Goal: Task Accomplishment & Management: Complete application form

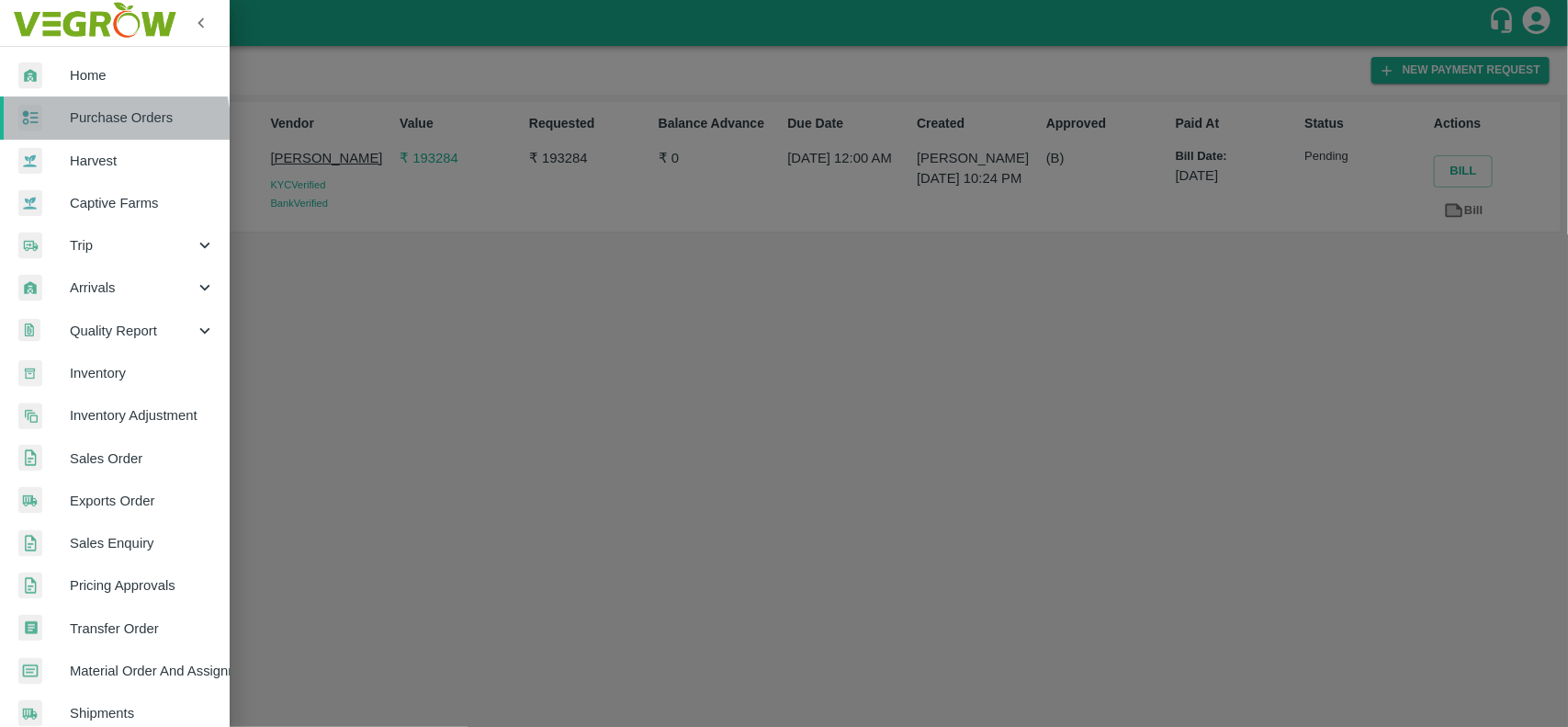
click at [102, 124] on span "Purchase Orders" at bounding box center [142, 117] width 145 height 20
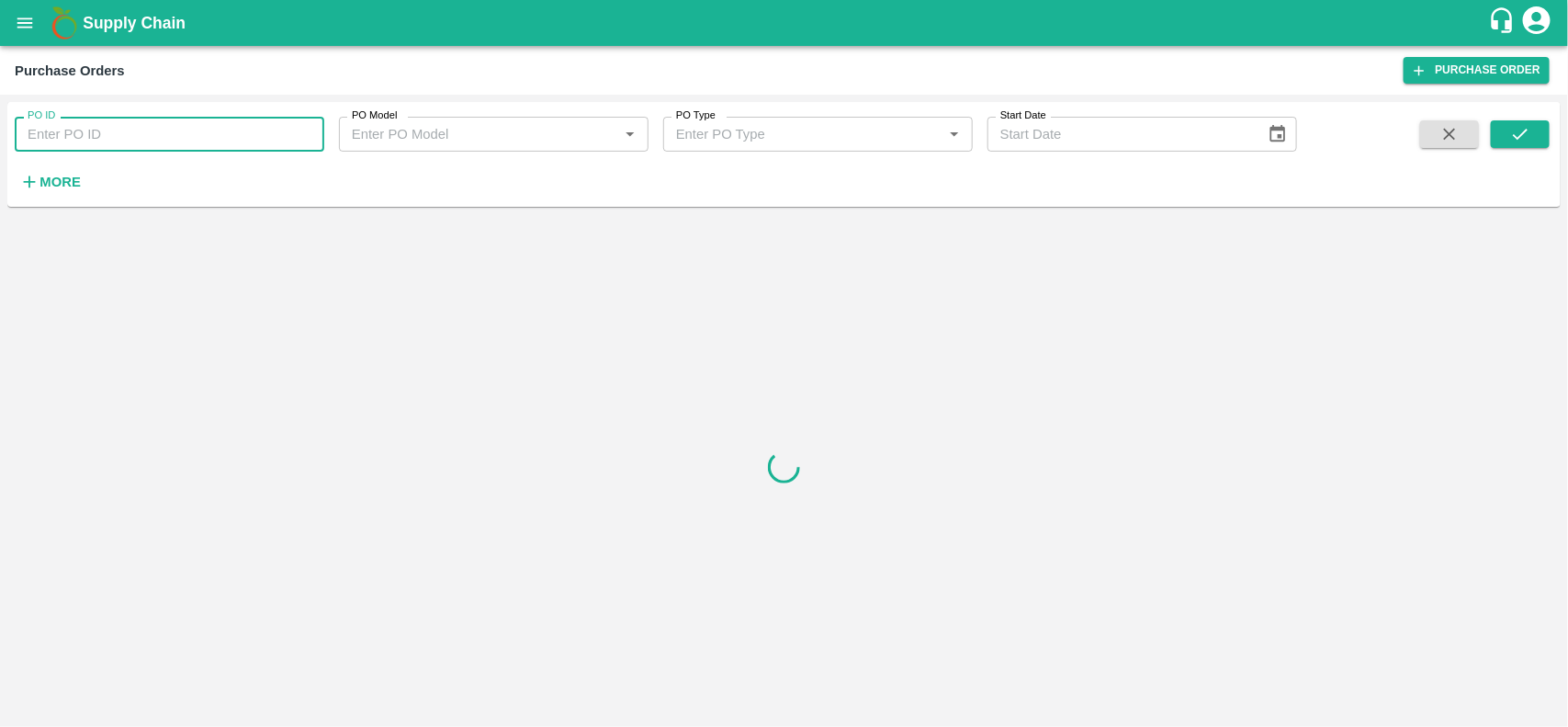
click at [153, 136] on input "PO ID" at bounding box center [169, 133] width 309 height 35
paste input "161873"
type input "161873"
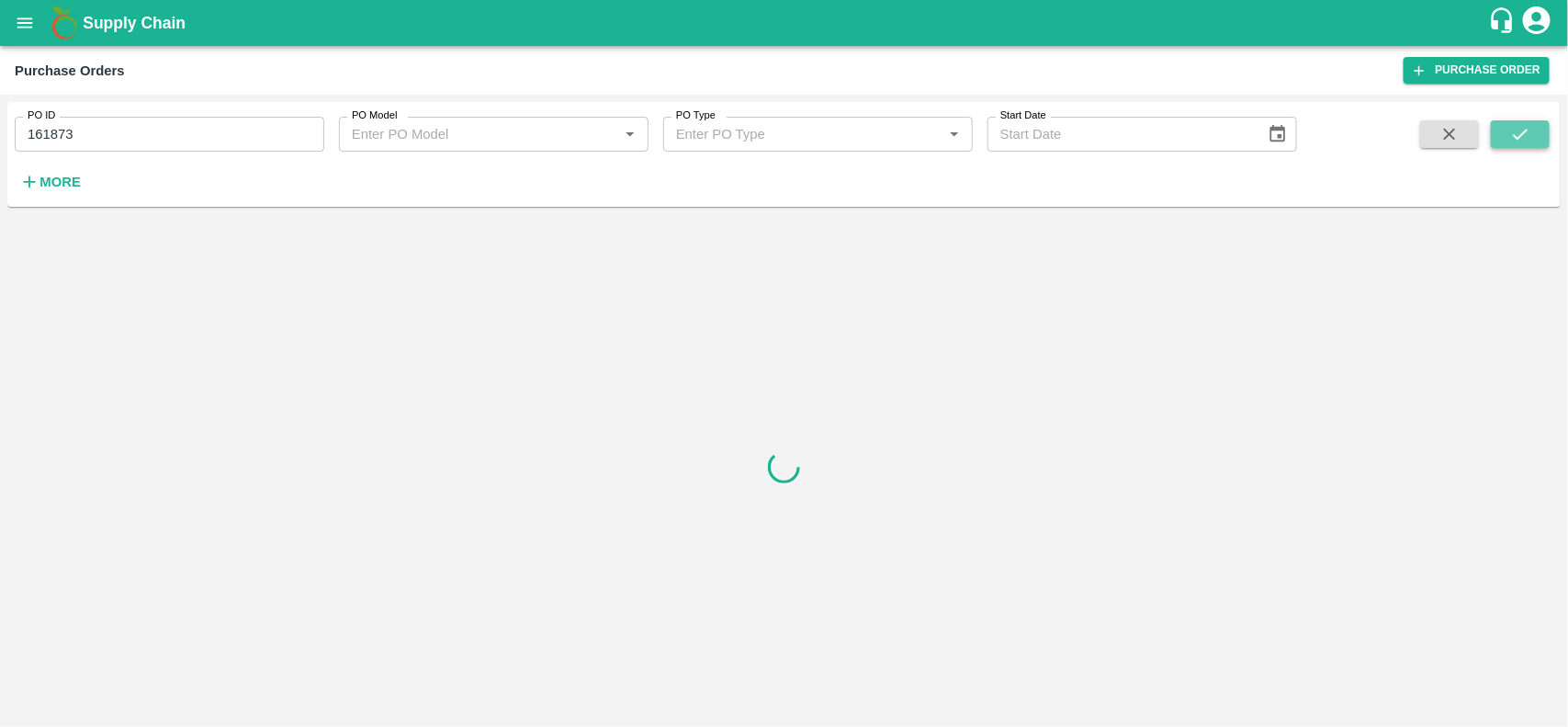
click at [1515, 126] on icon "submit" at bounding box center [1519, 134] width 20 height 20
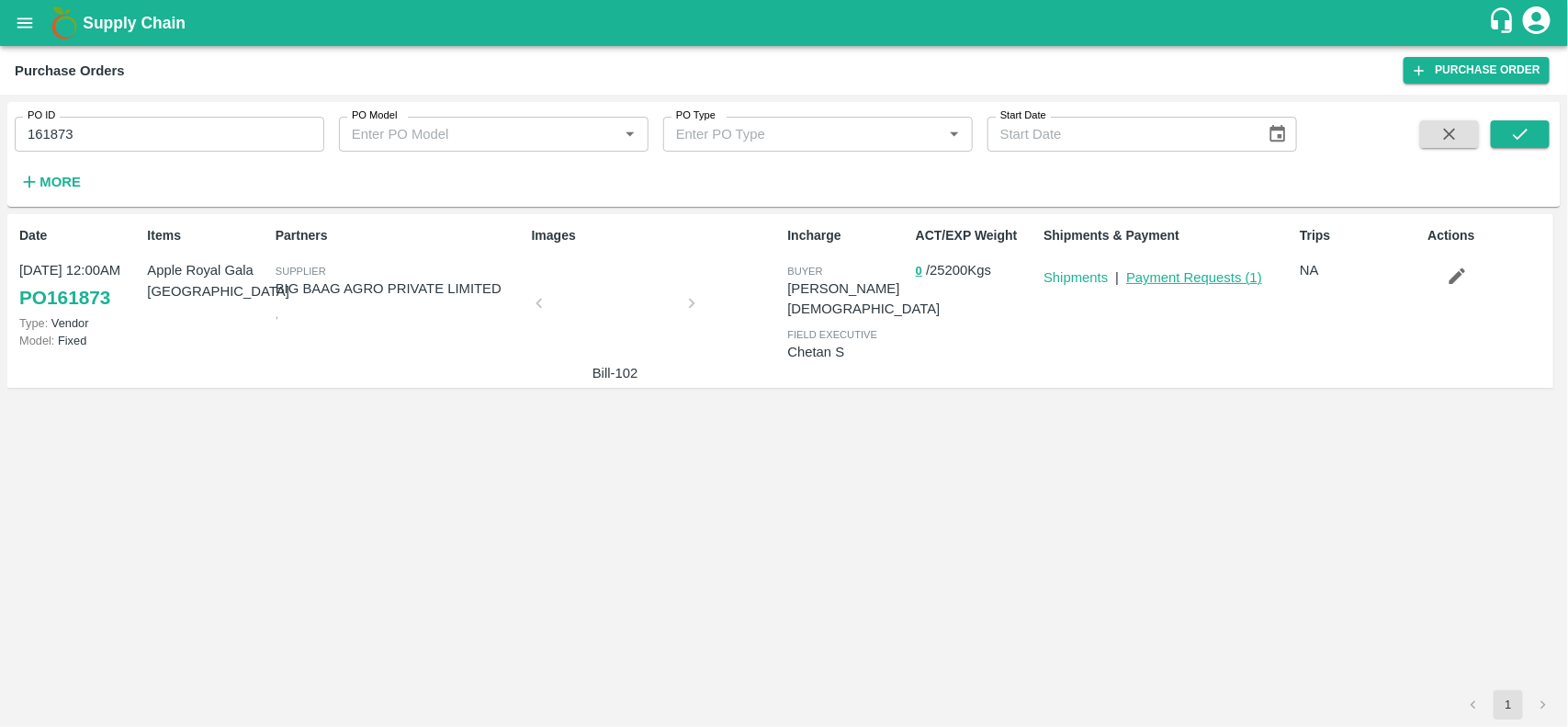
click at [1213, 275] on link "Payment Requests ( 1 )" at bounding box center [1193, 277] width 136 height 15
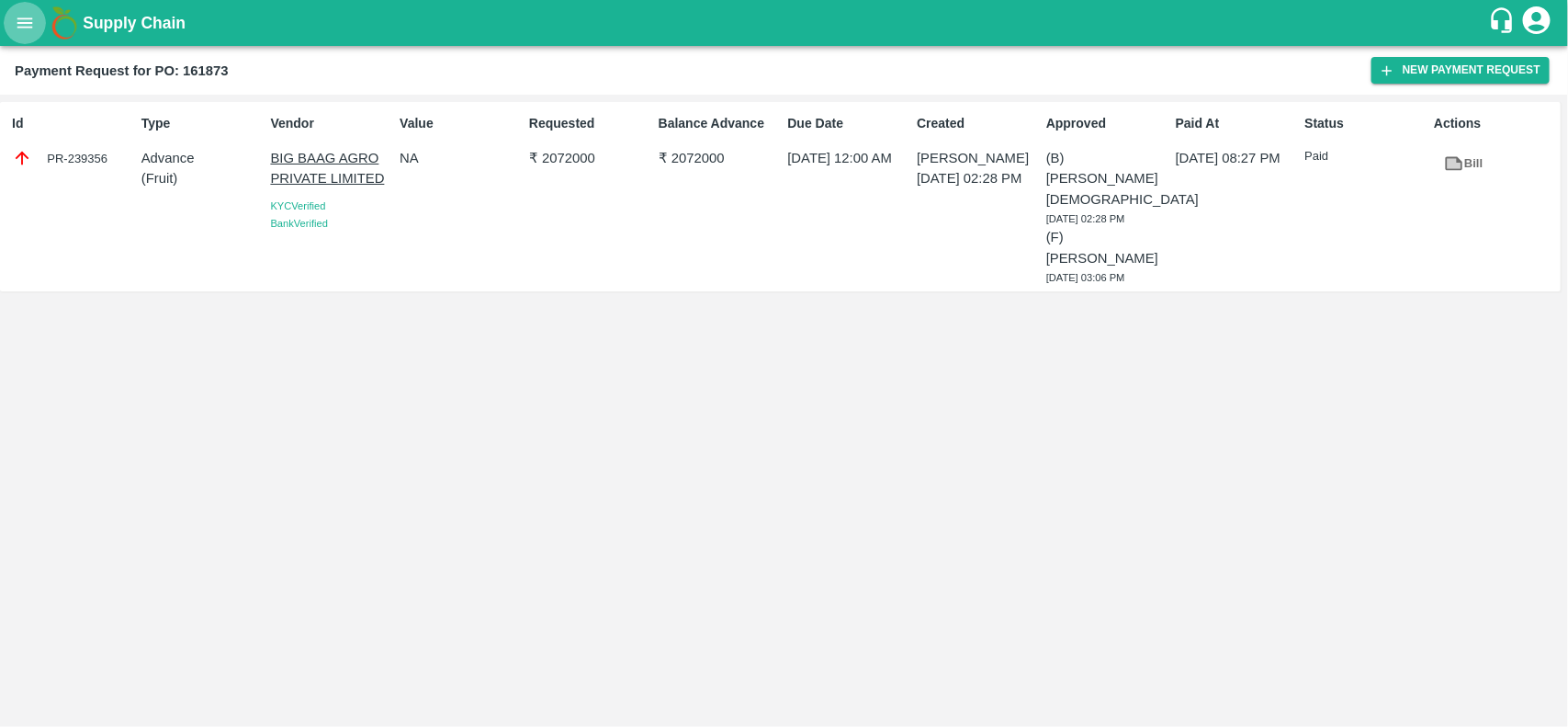
click at [20, 35] on button "open drawer" at bounding box center [25, 23] width 42 height 42
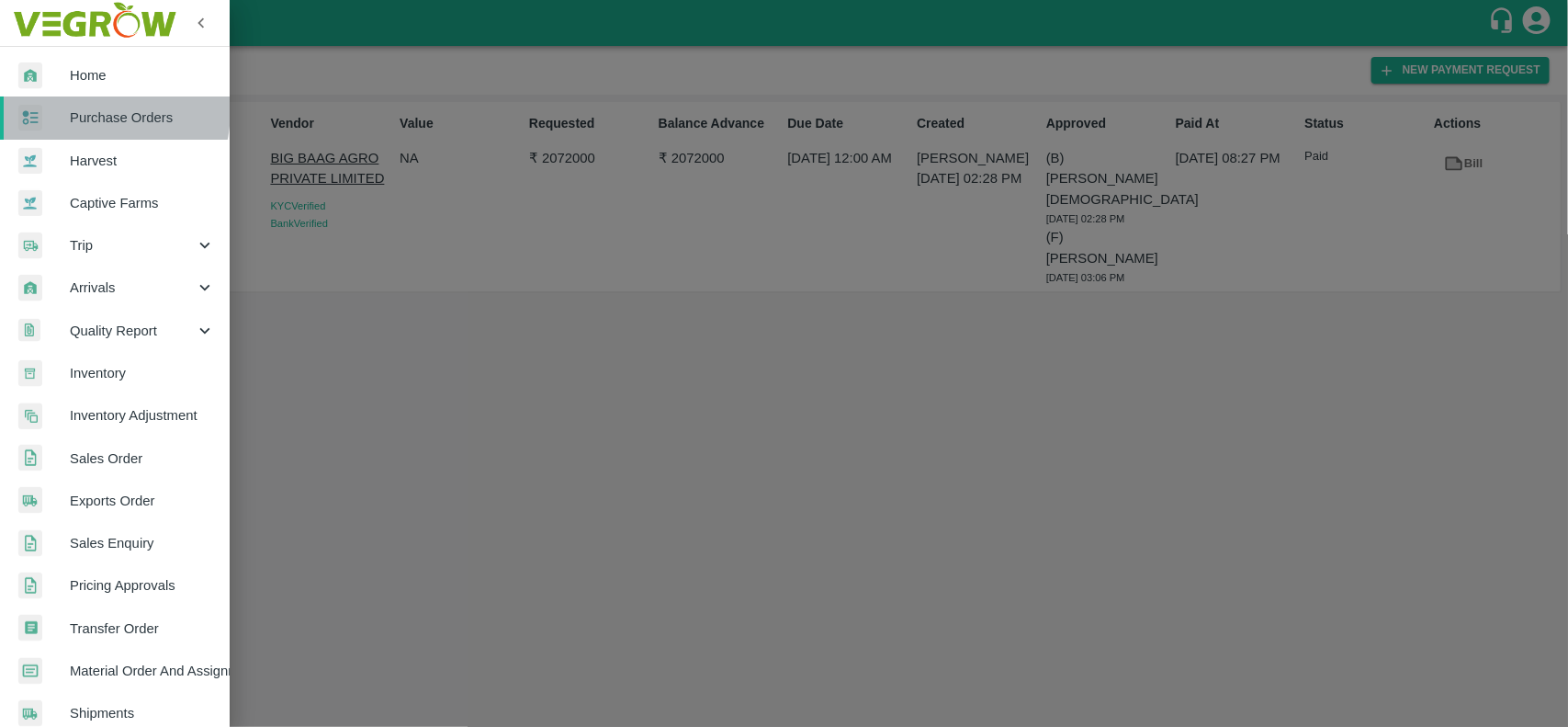
click at [70, 108] on span "Purchase Orders" at bounding box center [142, 117] width 145 height 20
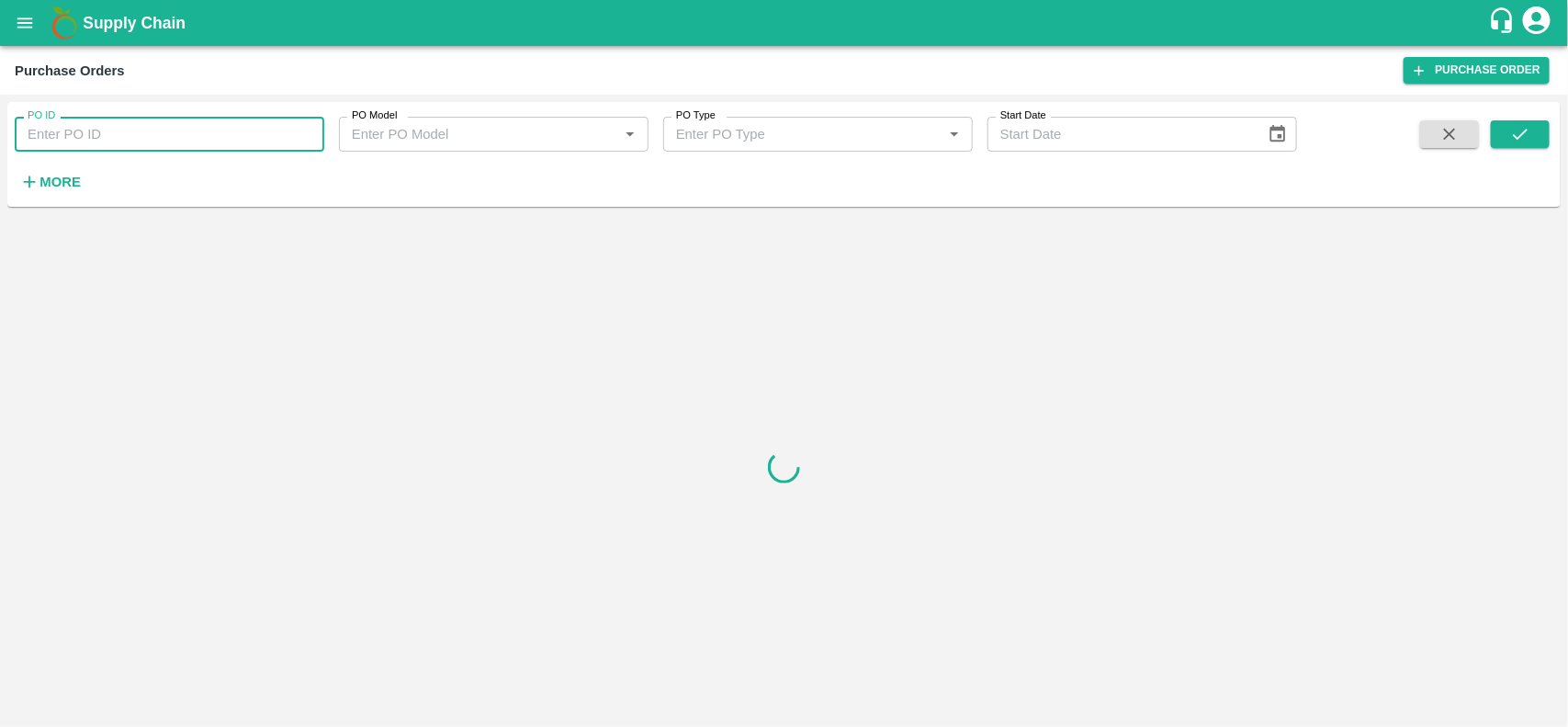
click at [99, 126] on input "PO ID" at bounding box center [169, 133] width 309 height 35
paste input "162076"
type input "162076"
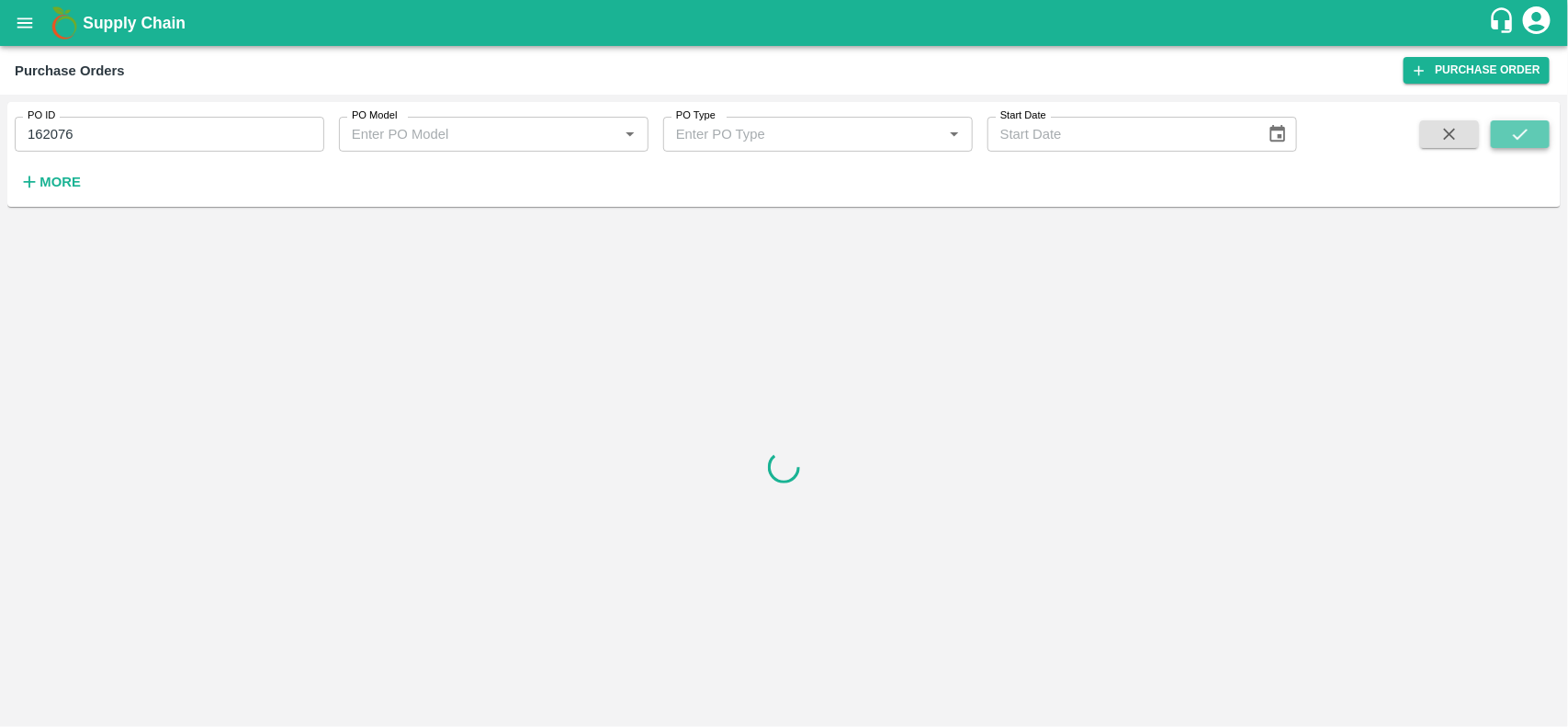
click at [1515, 129] on icon "submit" at bounding box center [1519, 134] width 20 height 20
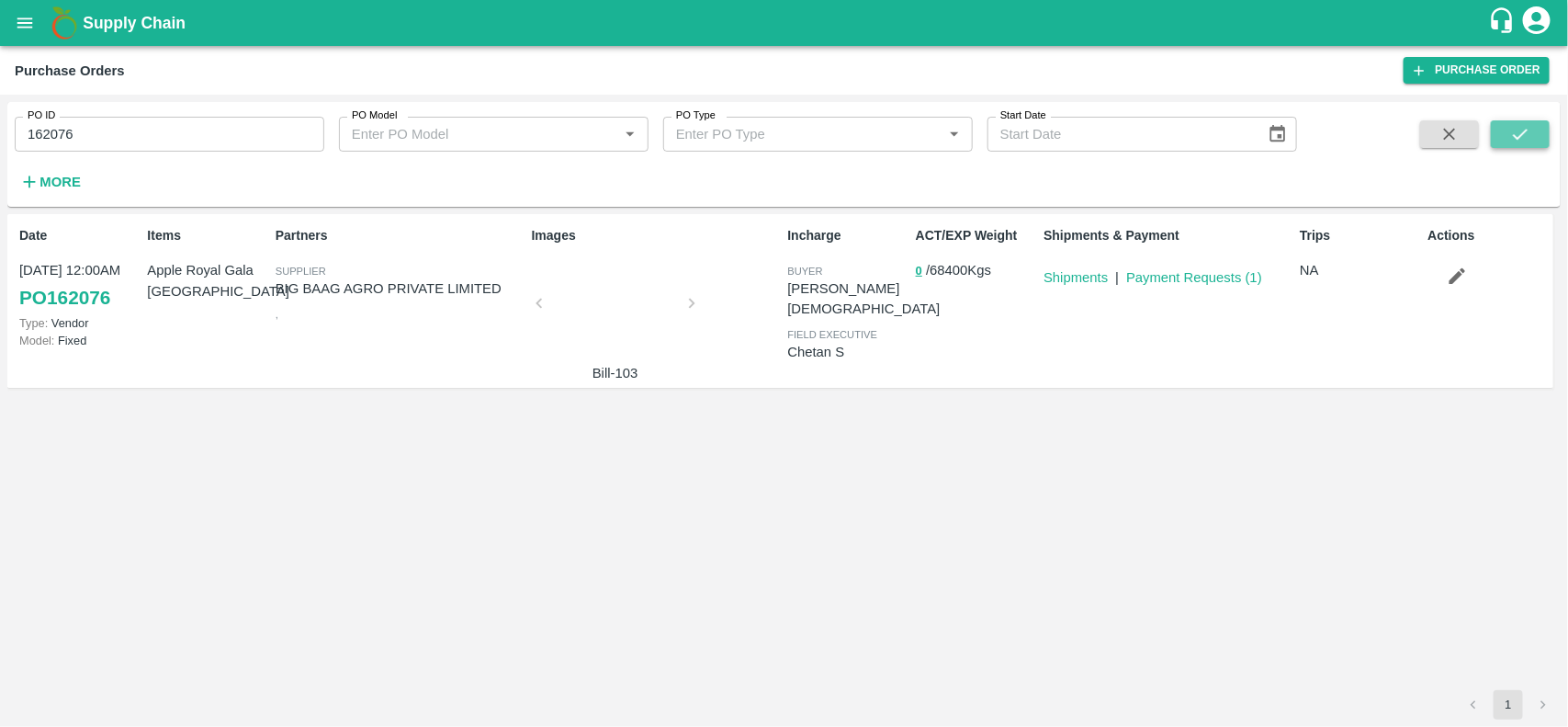
click at [1515, 135] on icon "submit" at bounding box center [1519, 133] width 15 height 11
drag, startPoint x: 1019, startPoint y: 439, endPoint x: 174, endPoint y: 145, distance: 894.7
click at [174, 145] on input "162076" at bounding box center [169, 133] width 309 height 35
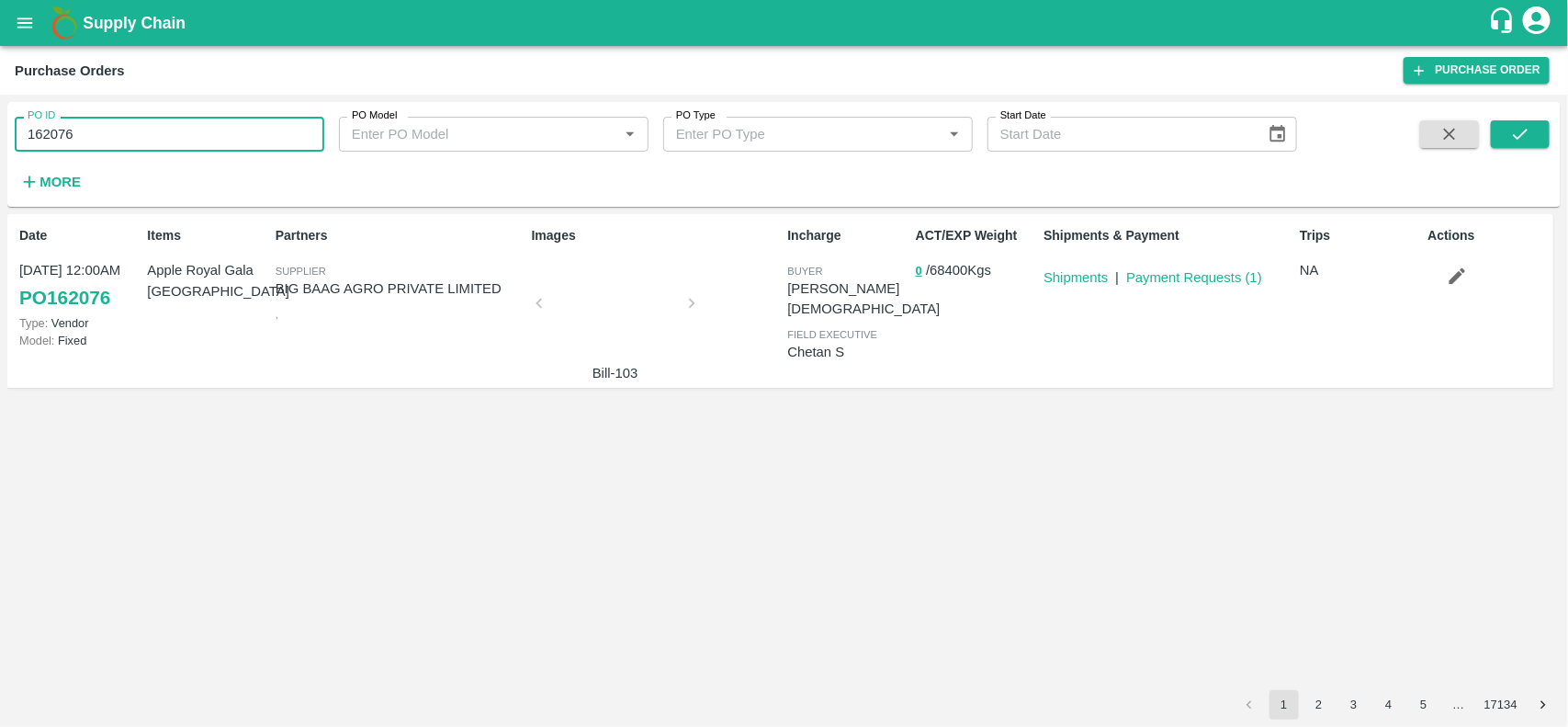
click at [174, 145] on input "162076" at bounding box center [169, 133] width 309 height 35
click at [275, 286] on p "BIG BAAG AGRO PRIVATE LIMITED" at bounding box center [400, 288] width 249 height 20
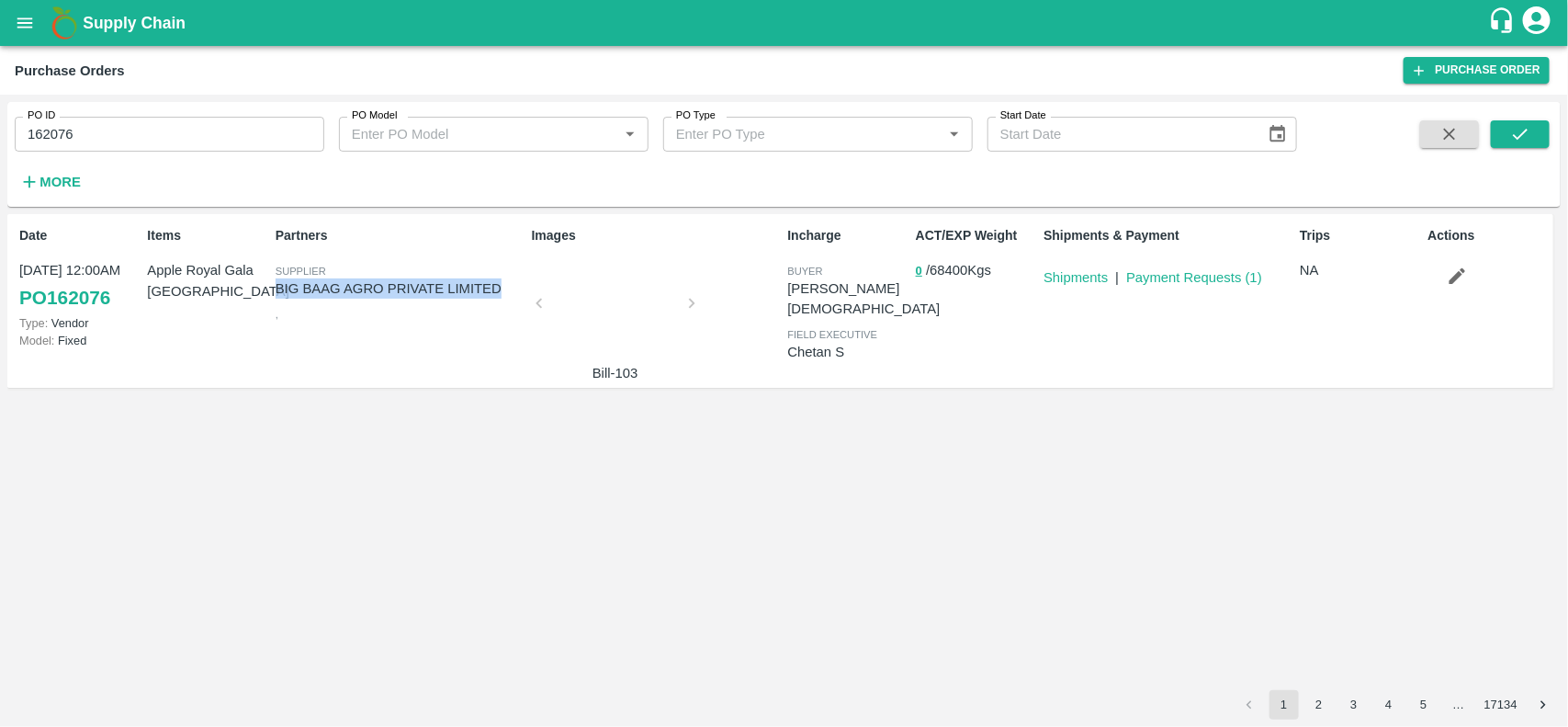
drag, startPoint x: 273, startPoint y: 286, endPoint x: 466, endPoint y: 282, distance: 193.0
click at [466, 282] on p "BIG BAAG AGRO PRIVATE LIMITED" at bounding box center [400, 288] width 249 height 20
copy p "BIG BAAG AGRO PRIVATE LIMITED"
click at [29, 188] on icon "button" at bounding box center [29, 182] width 20 height 20
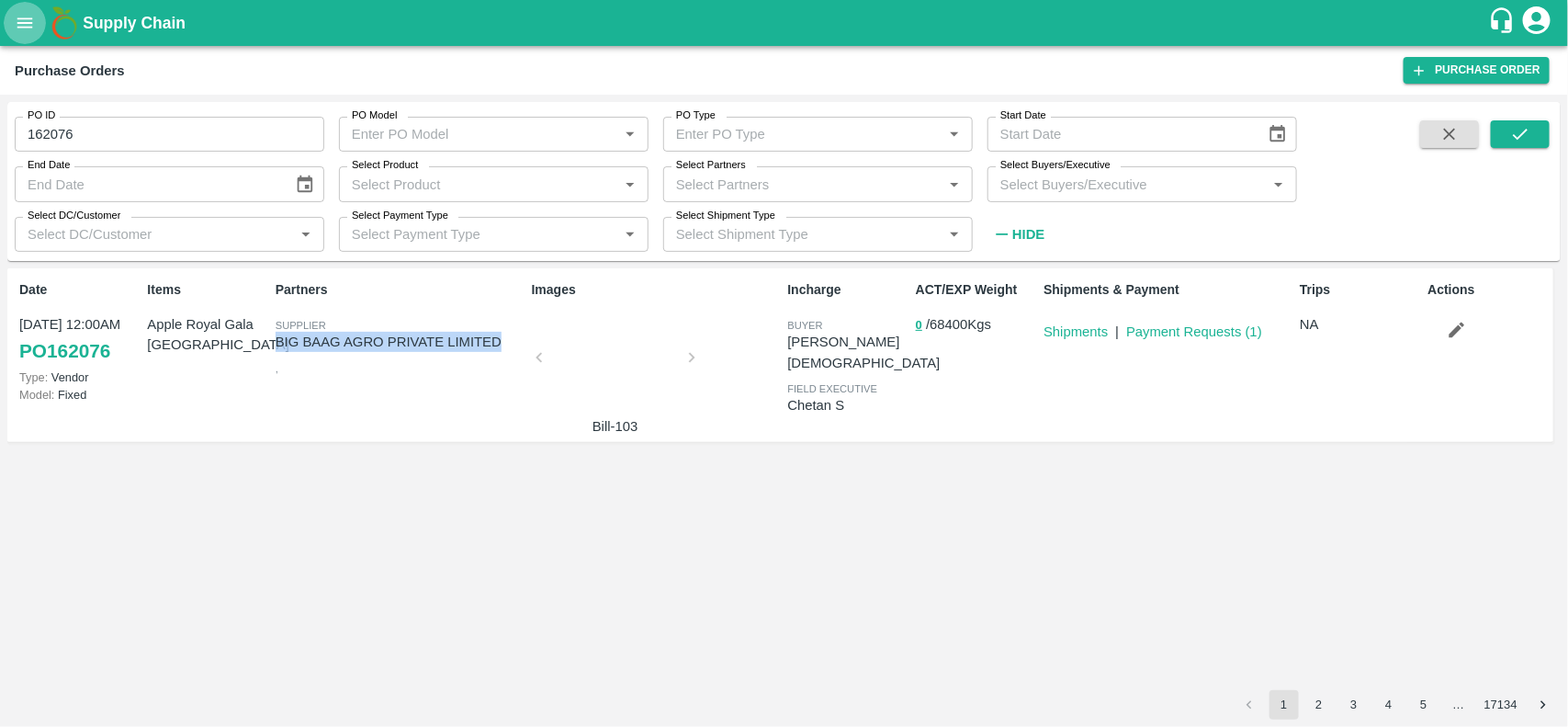
click at [24, 42] on button "open drawer" at bounding box center [25, 23] width 42 height 42
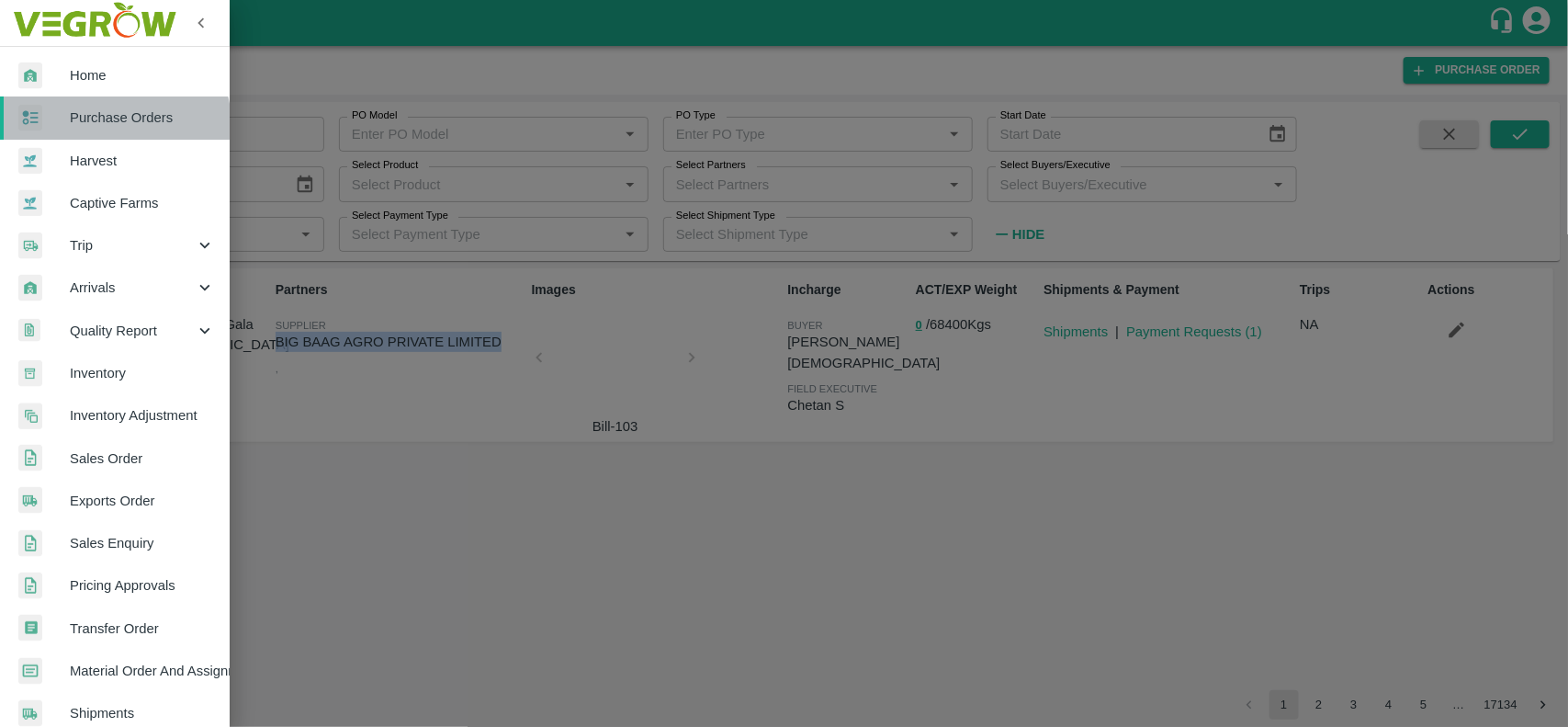
click at [84, 131] on link "Purchase Orders" at bounding box center [114, 117] width 230 height 42
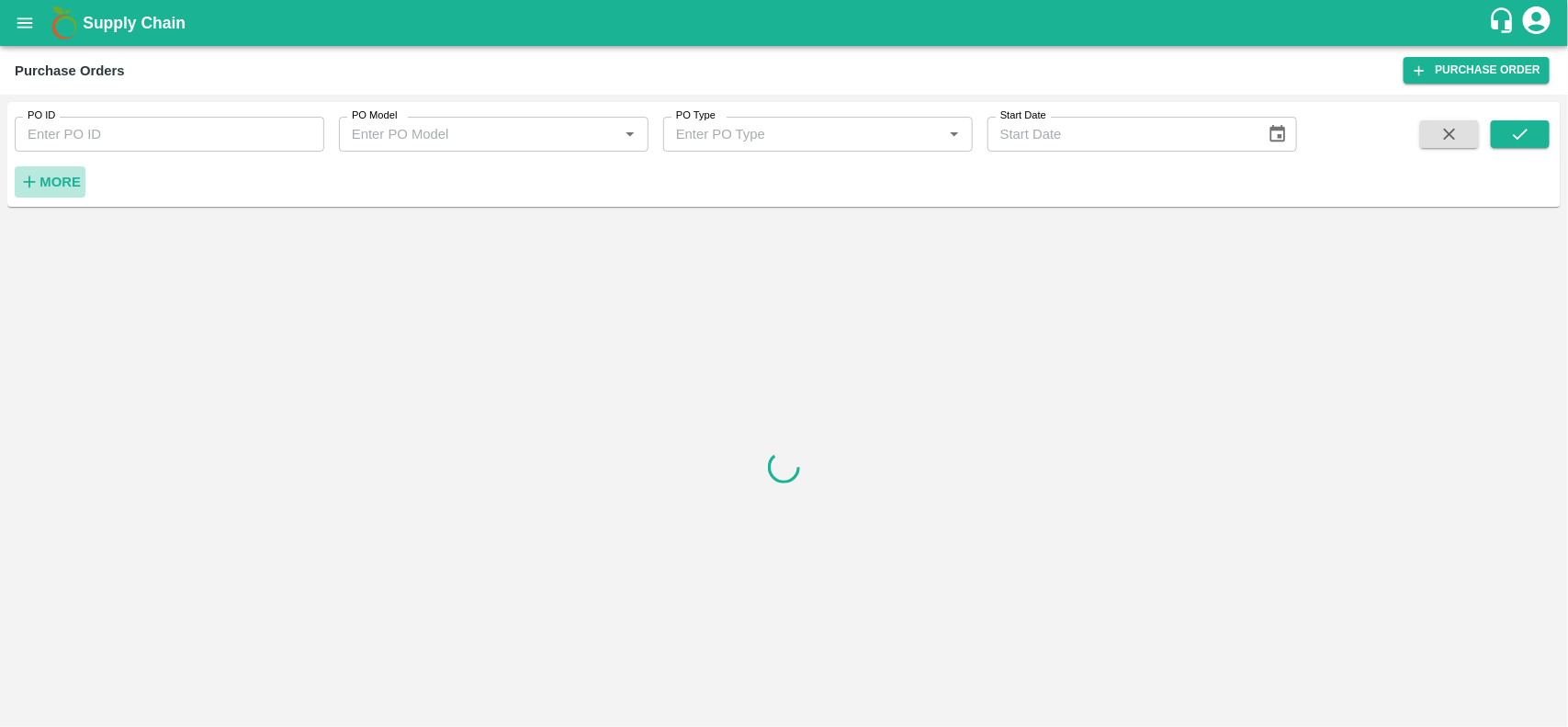
click at [49, 177] on strong "More" at bounding box center [61, 181] width 42 height 15
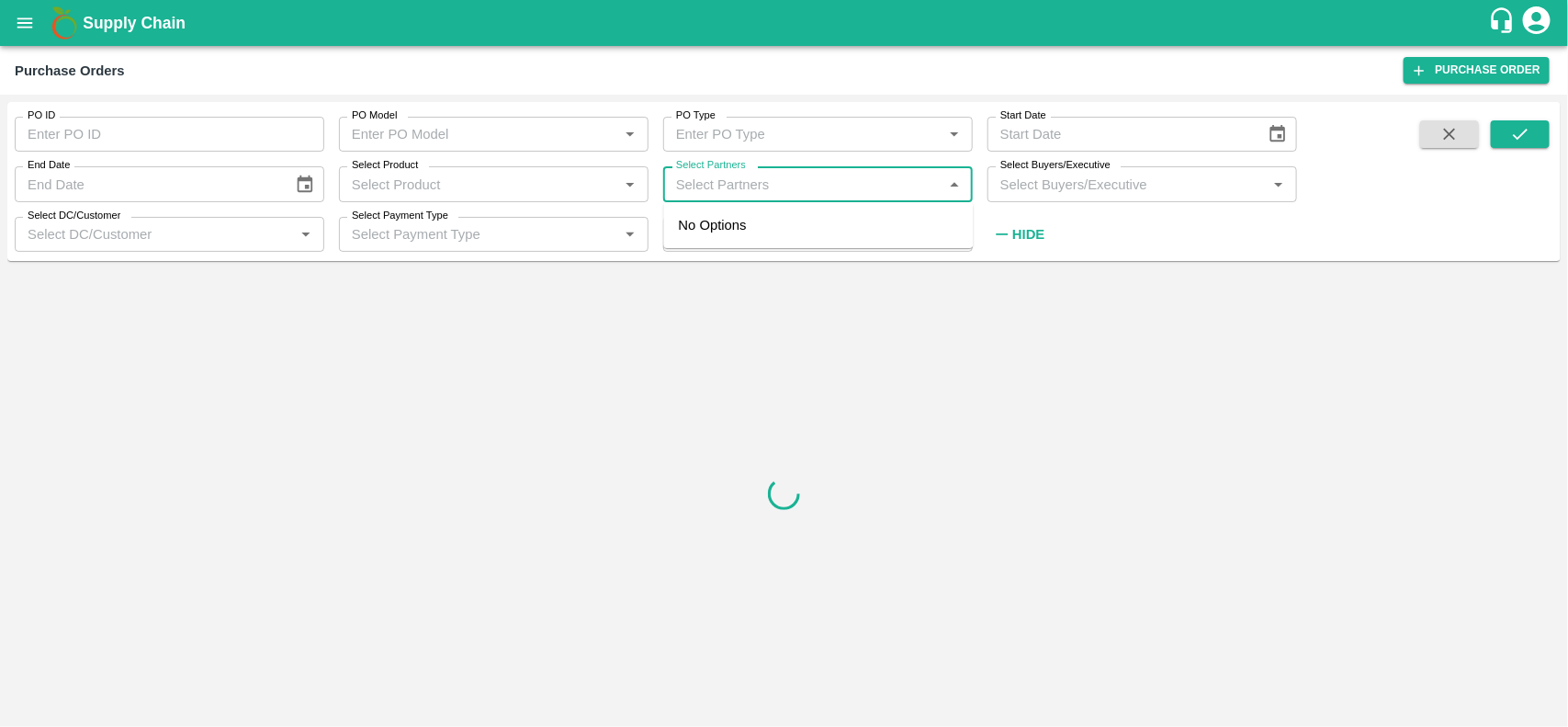
click at [686, 175] on input "Select Partners" at bounding box center [802, 184] width 268 height 24
paste input "BIG BAAG AGRO PRIVATE LIMITED"
type input "BIG BAAG AGRO PRIVATE LIMITED"
click at [707, 235] on input "checkbox" at bounding box center [704, 235] width 37 height 37
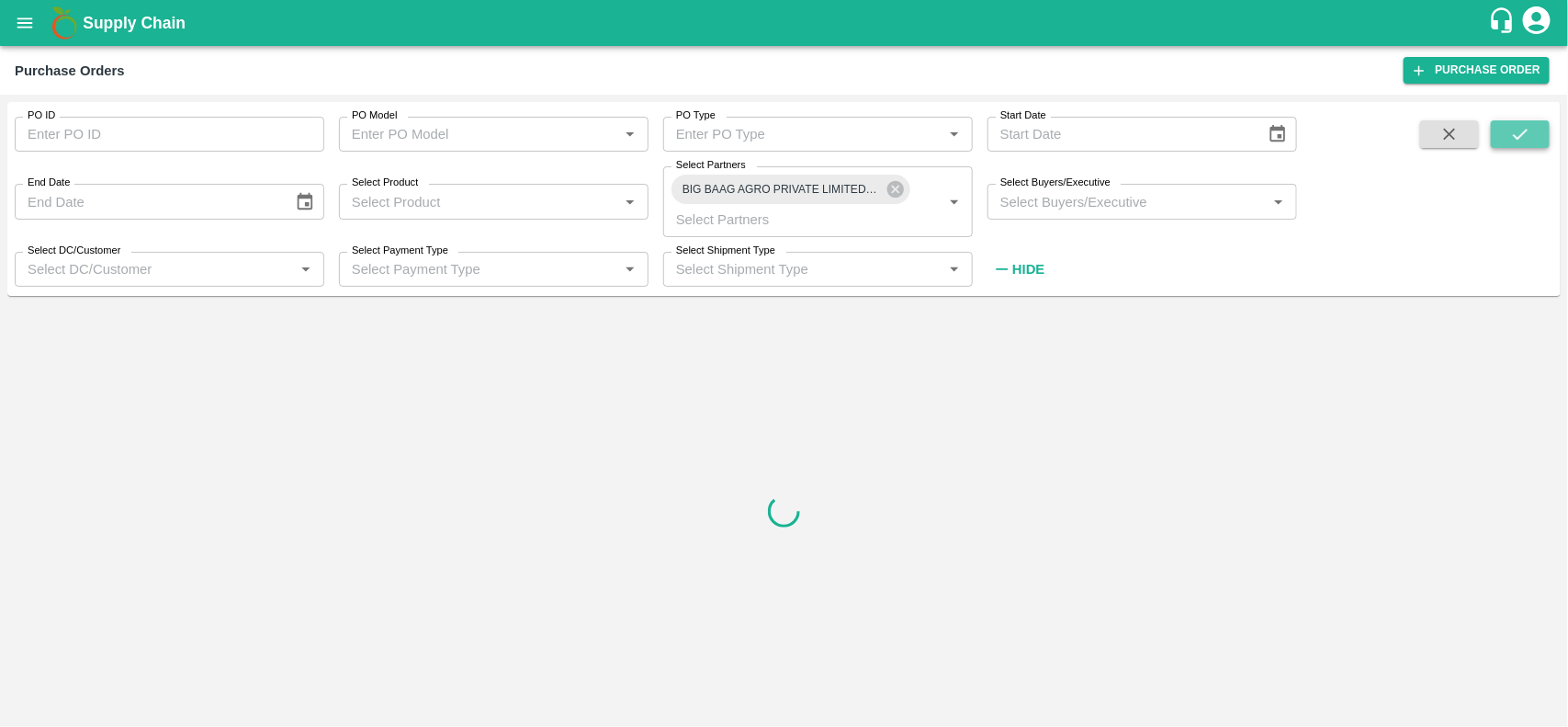
click at [1516, 126] on icon "submit" at bounding box center [1519, 134] width 20 height 20
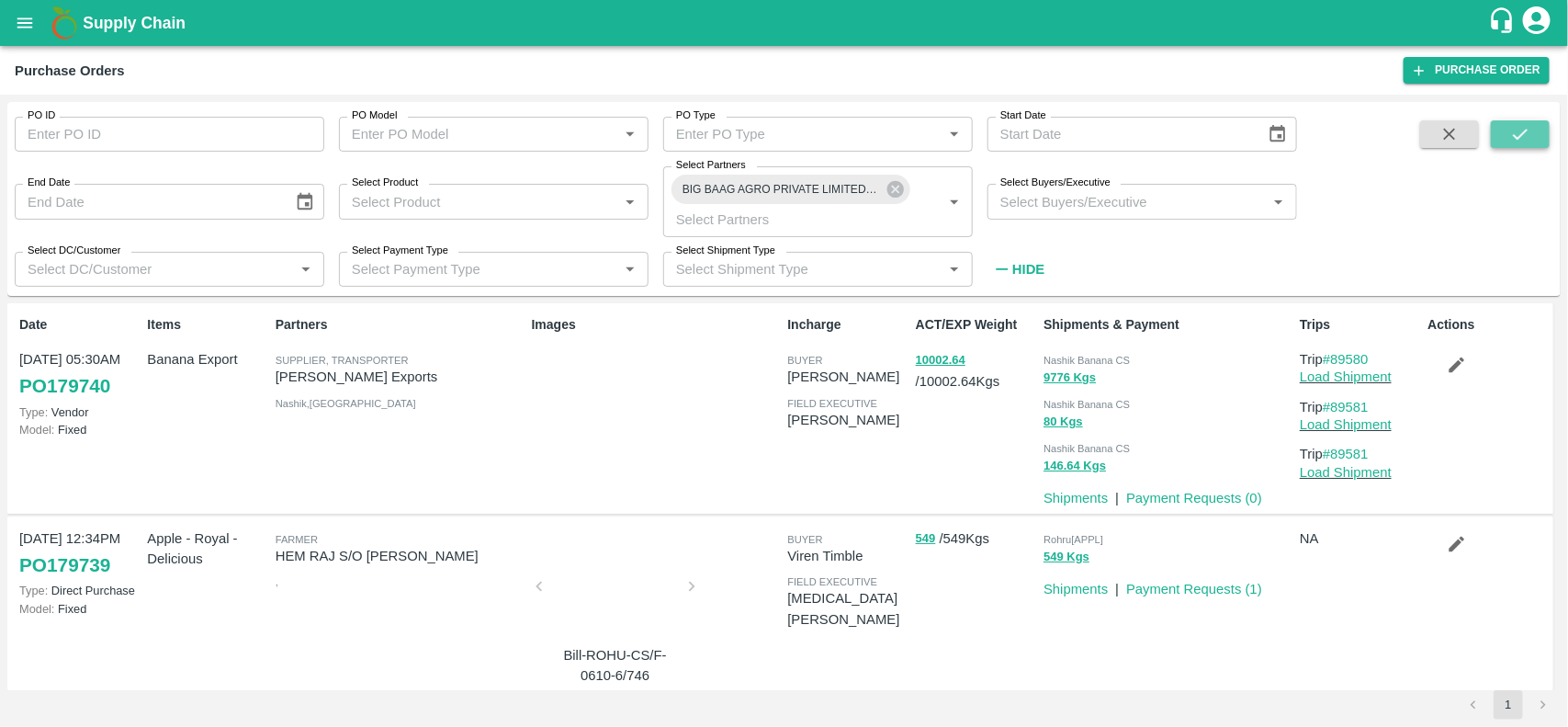
click at [1516, 126] on icon "submit" at bounding box center [1519, 134] width 20 height 20
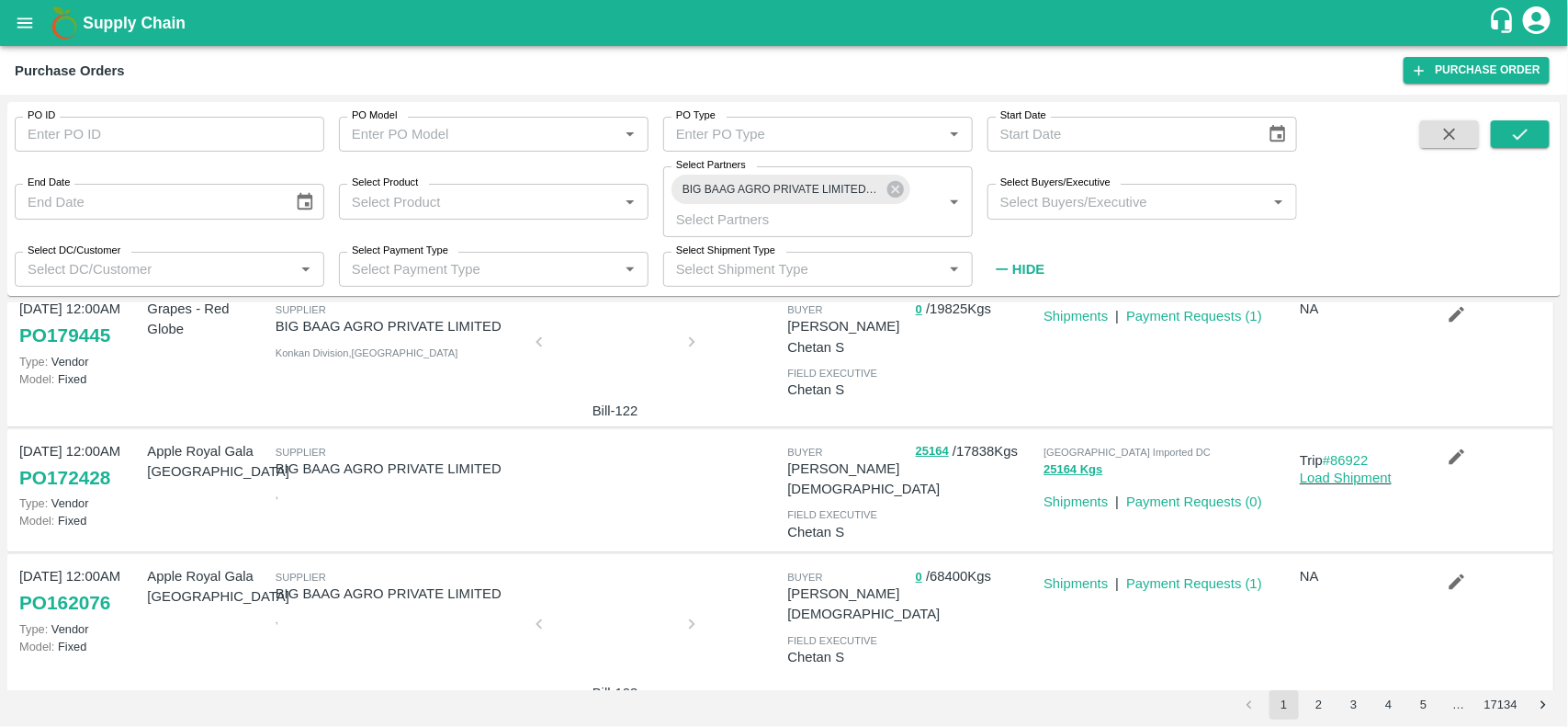
scroll to position [49, 0]
click at [570, 620] on div at bounding box center [615, 632] width 138 height 97
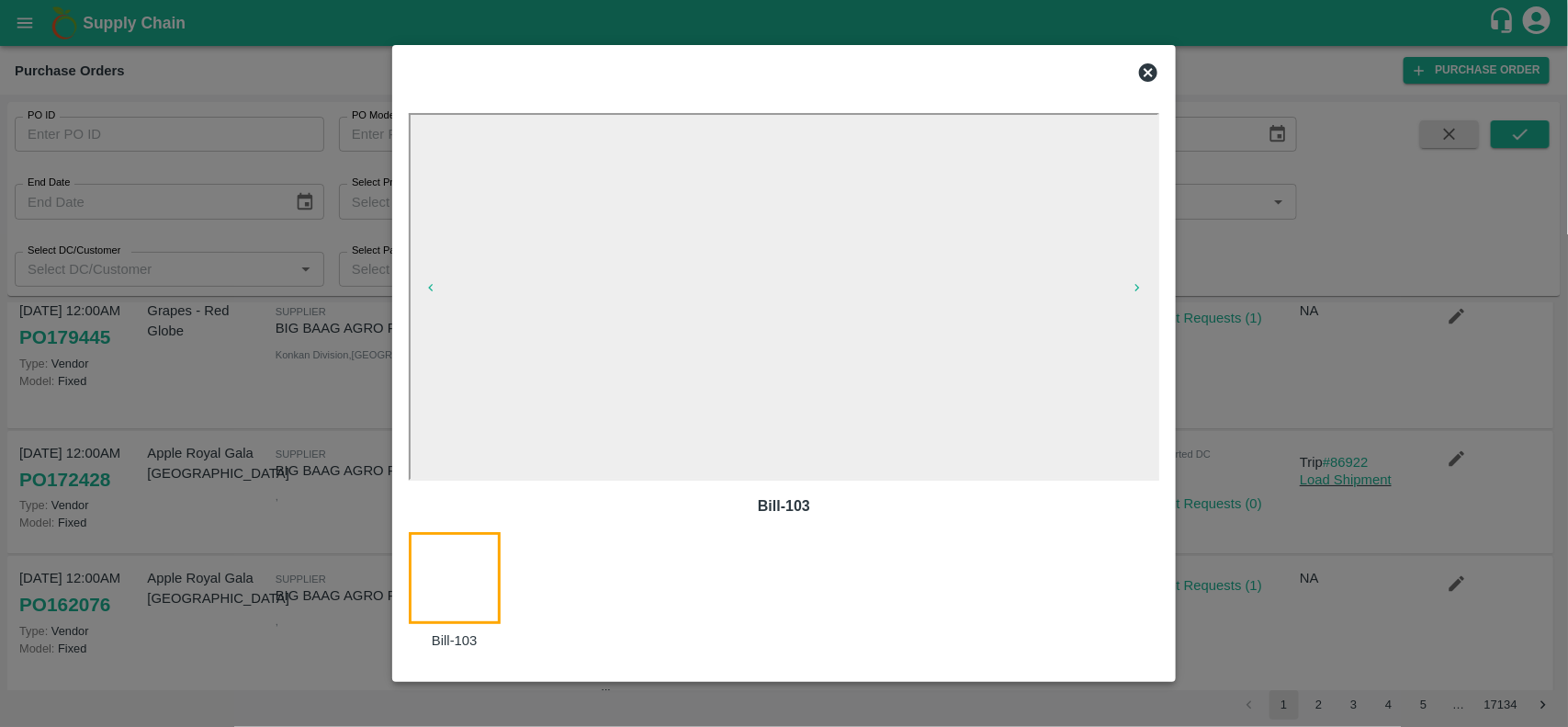
click at [1145, 72] on icon at bounding box center [1147, 73] width 18 height 18
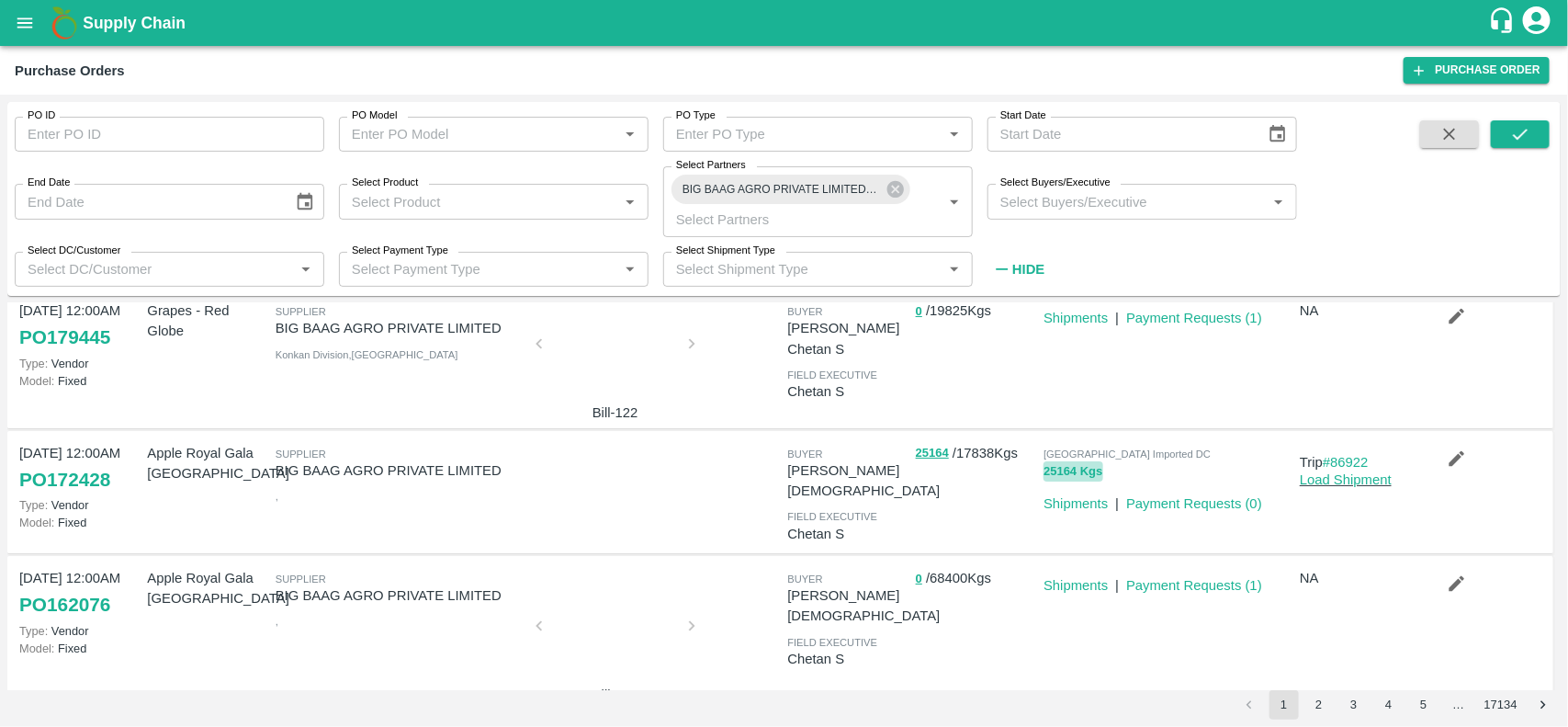
click at [1047, 475] on button "25164 Kgs" at bounding box center [1072, 471] width 59 height 21
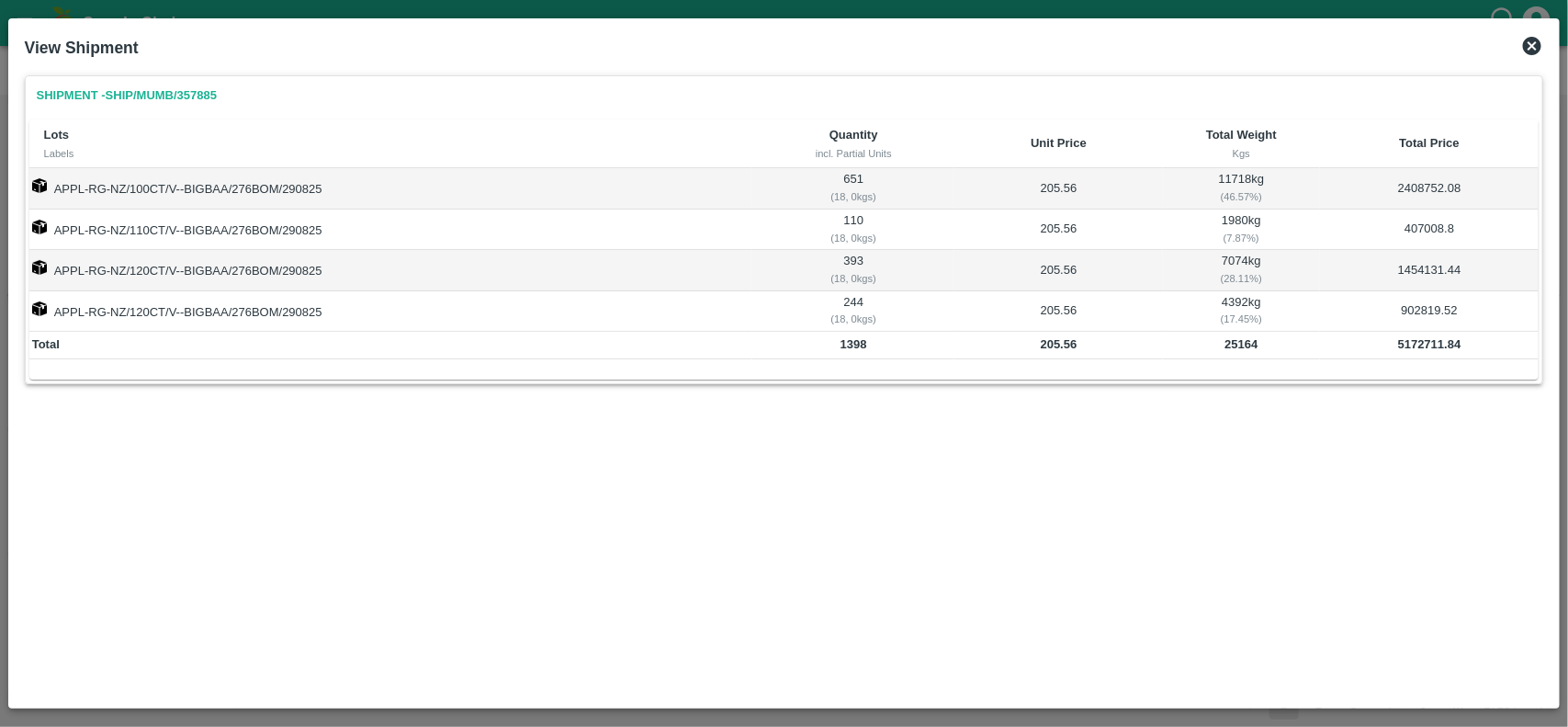
click at [1533, 42] on icon at bounding box center [1531, 46] width 18 height 18
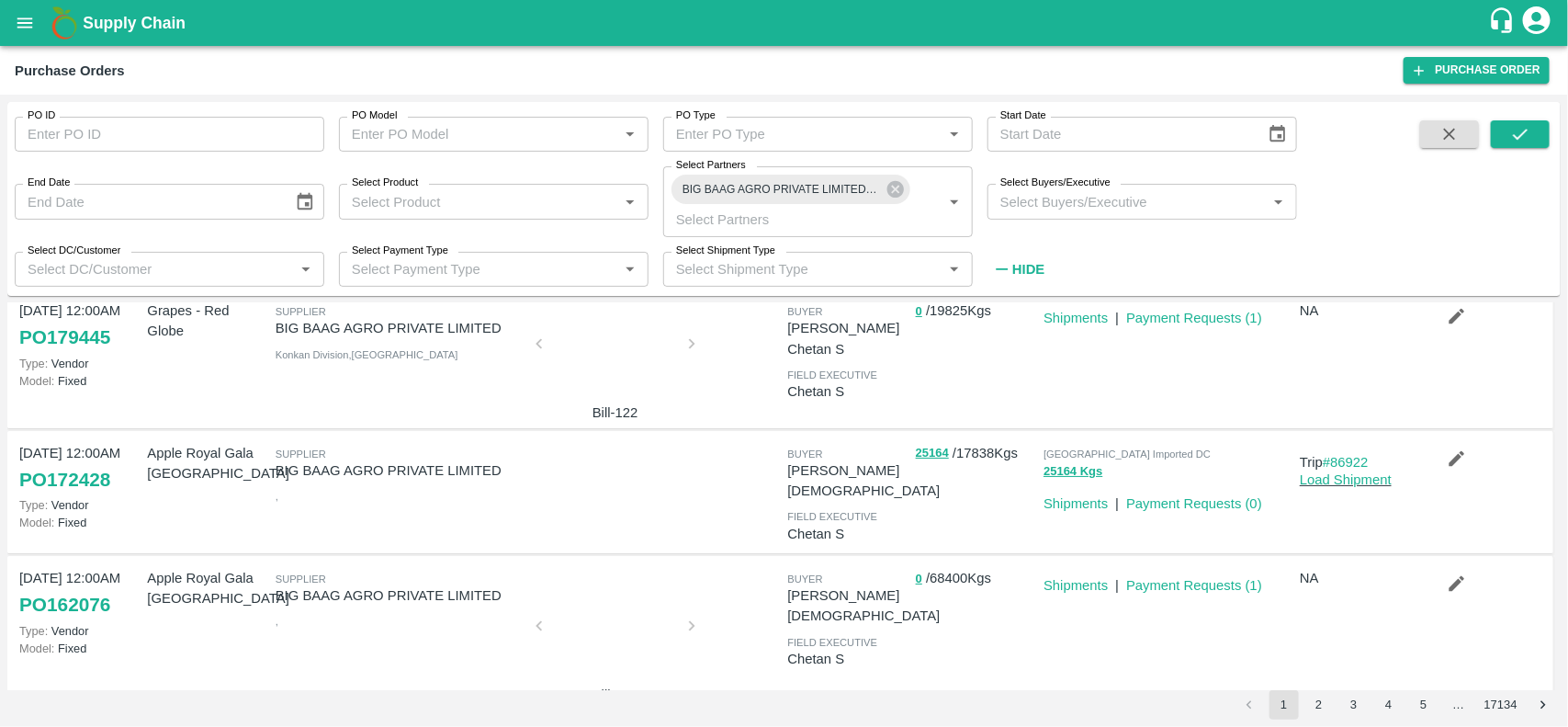
click at [596, 608] on div at bounding box center [615, 632] width 138 height 97
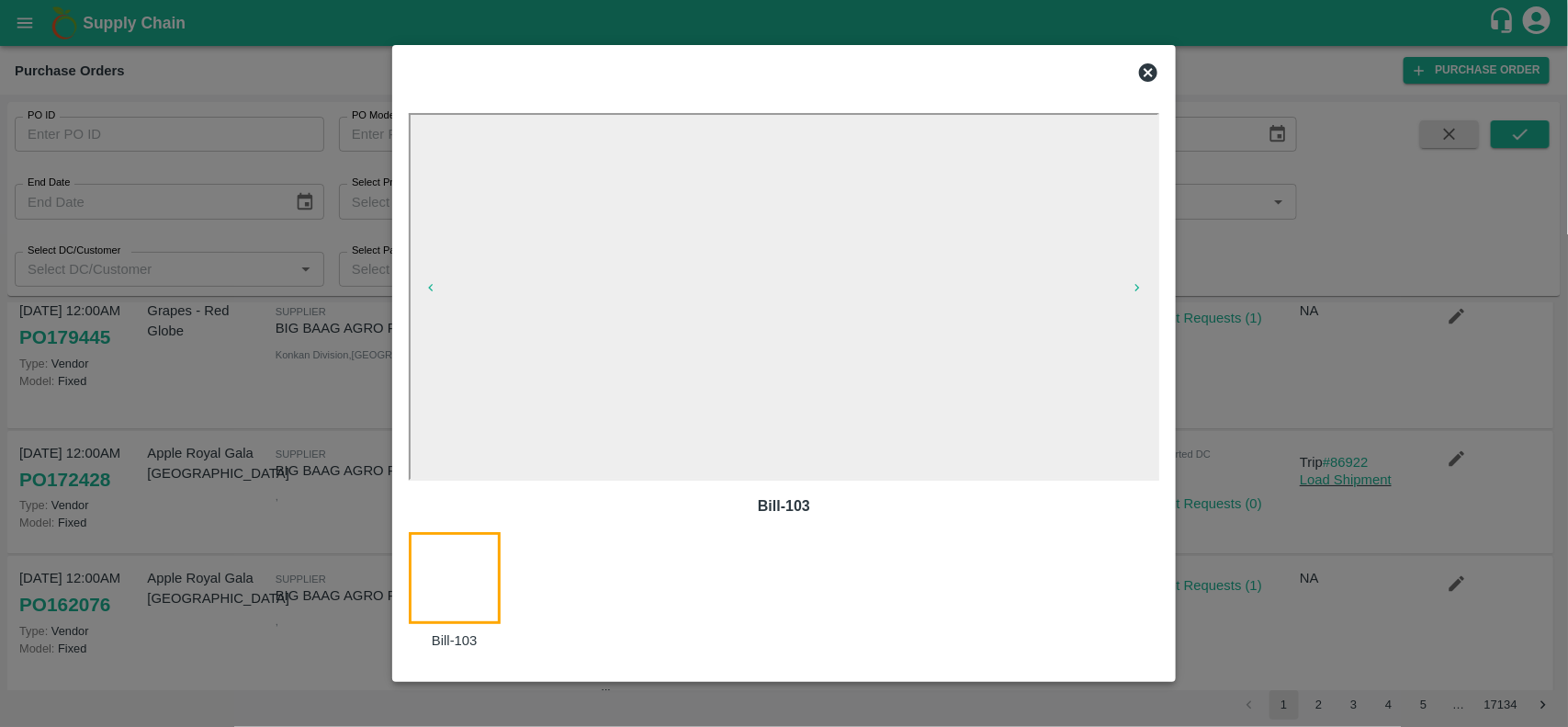
click at [1148, 86] on div at bounding box center [784, 72] width 766 height 37
click at [1148, 76] on icon at bounding box center [1147, 73] width 18 height 18
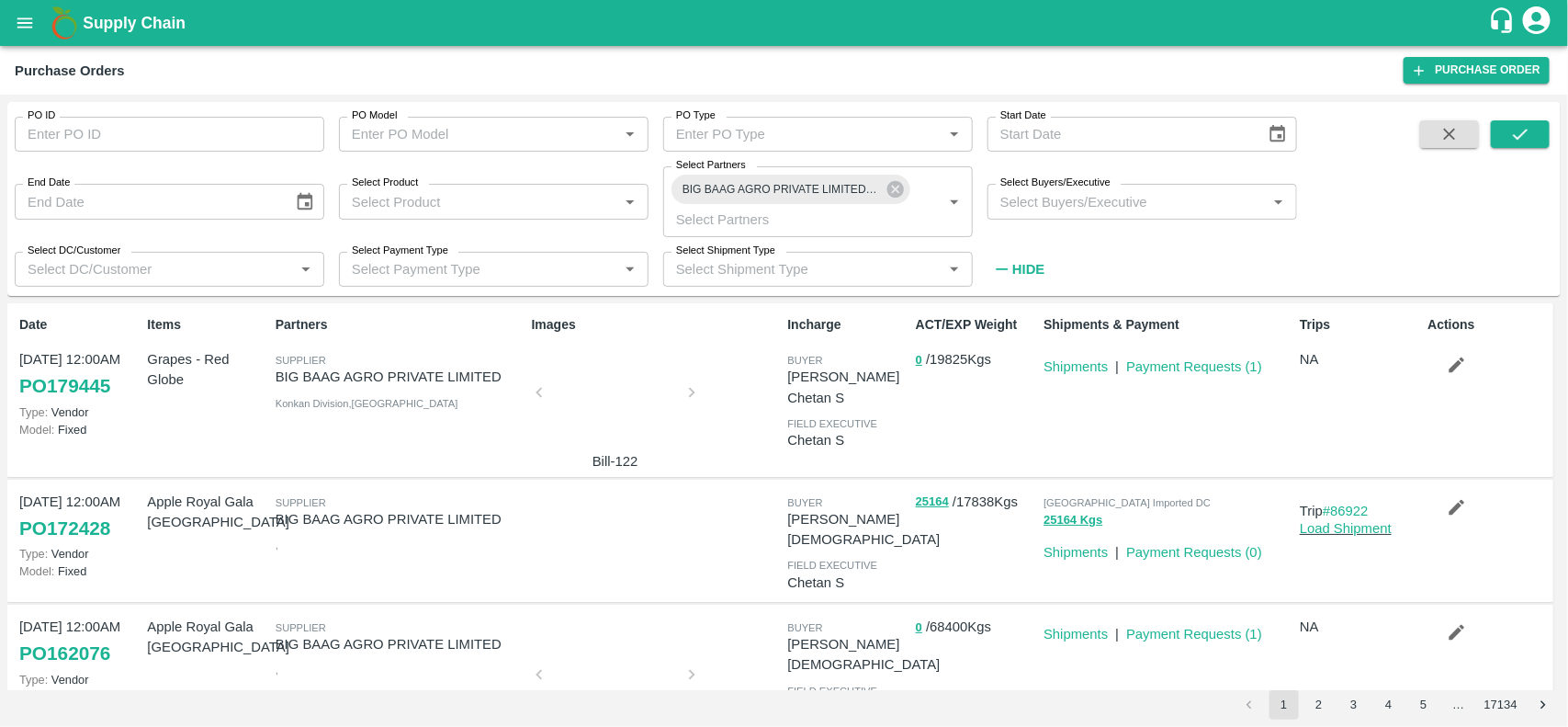
scroll to position [1, 0]
click at [1180, 545] on link "Payment Requests ( 0 )" at bounding box center [1193, 551] width 136 height 15
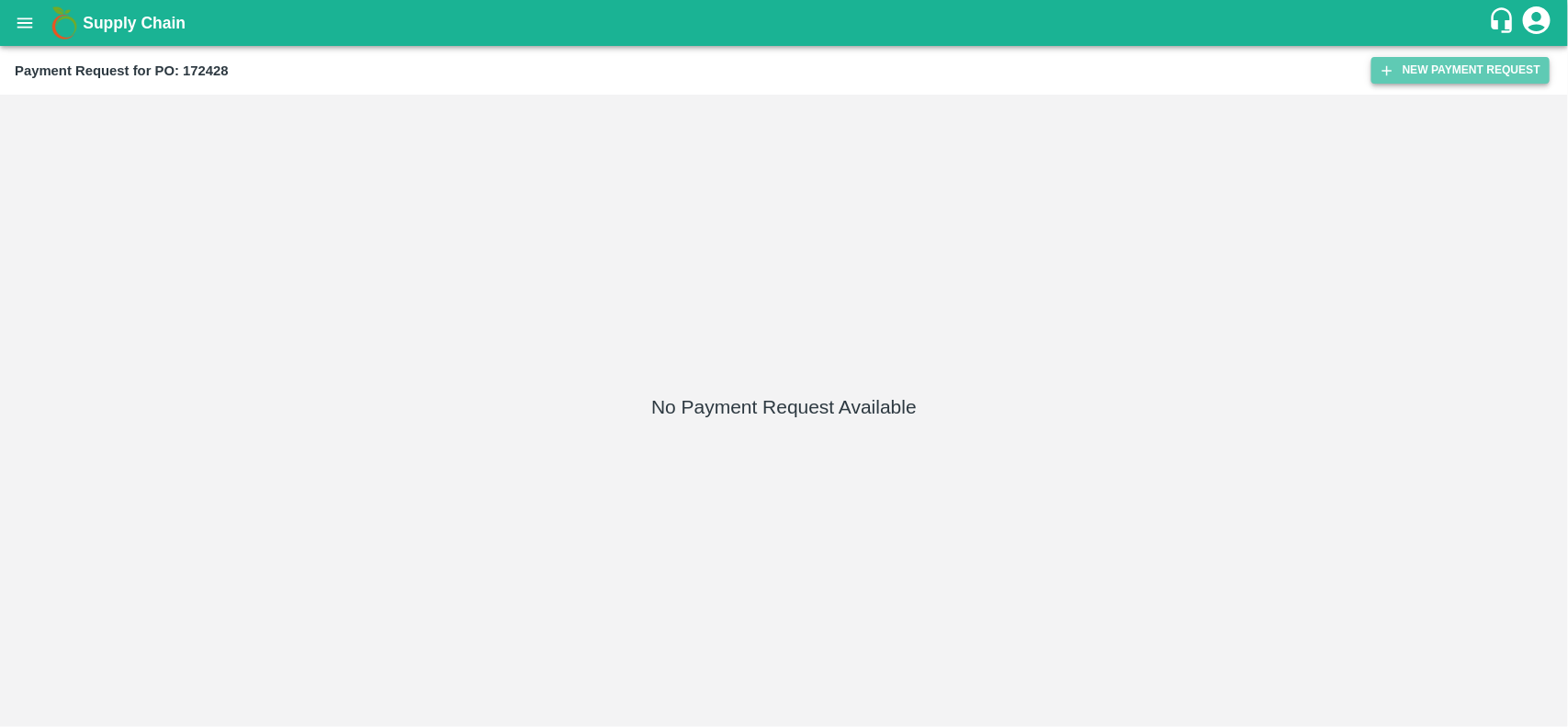
click at [1495, 58] on button "New Payment Request" at bounding box center [1460, 70] width 178 height 27
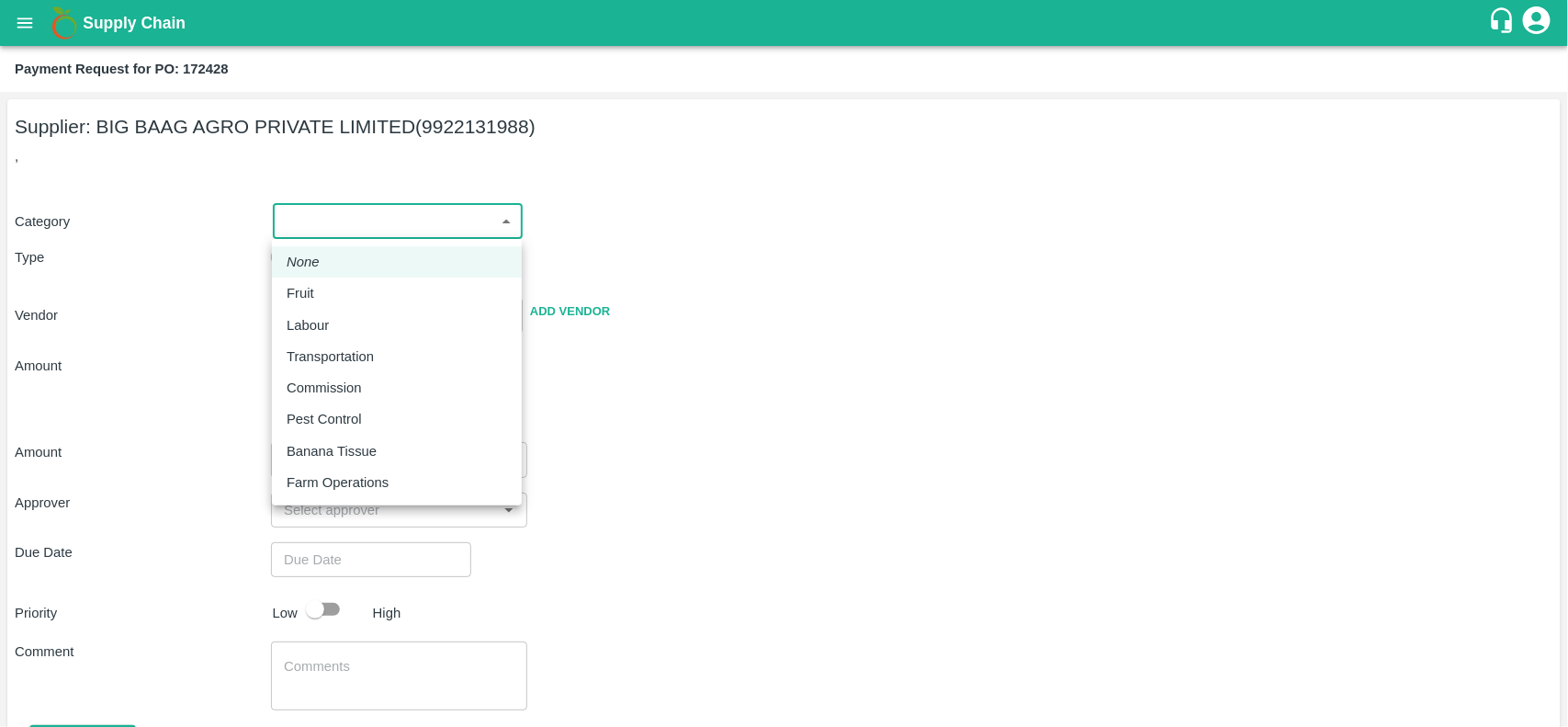
click at [369, 222] on body "Supply Chain Payment Request for PO: 172428 Supplier: BIG BAAG AGRO PRIVATE LIM…" at bounding box center [784, 363] width 1568 height 727
click at [306, 287] on p "Fruit" at bounding box center [300, 292] width 28 height 20
type input "1"
type input "BIG BAAG AGRO PRIVATE LIMITED - 9922131988(Supplier)"
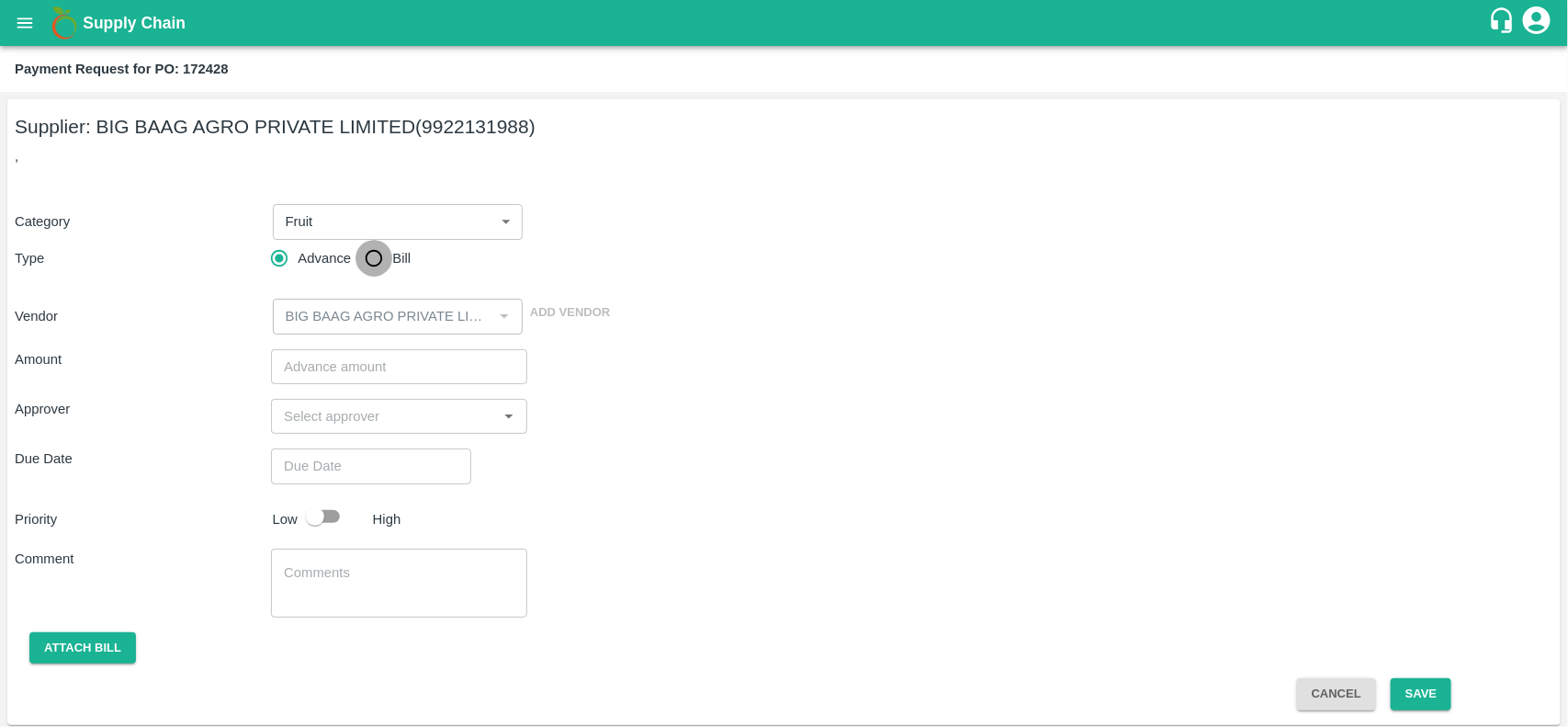
click at [365, 268] on input "Bill" at bounding box center [373, 258] width 37 height 37
radio input "true"
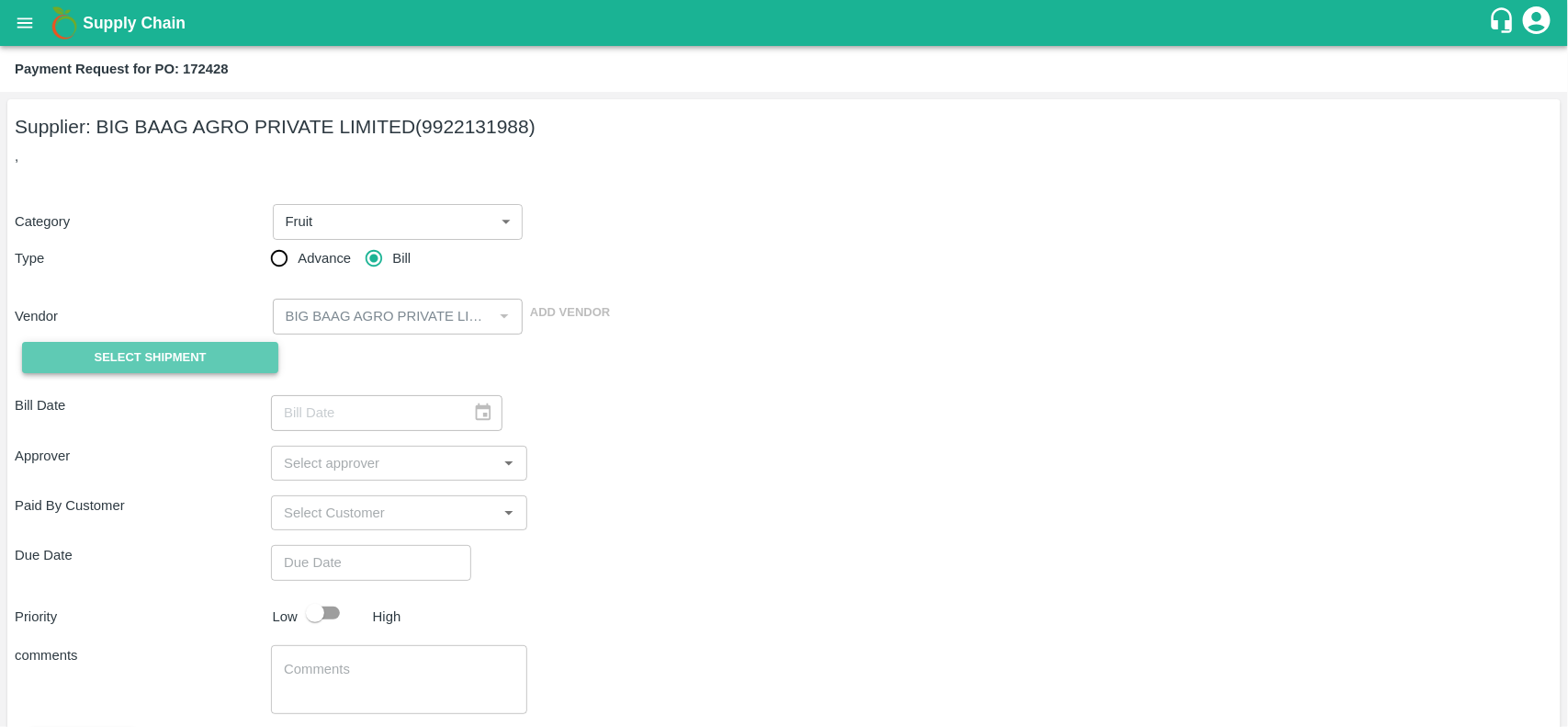
click at [138, 352] on span "Select Shipment" at bounding box center [150, 357] width 112 height 21
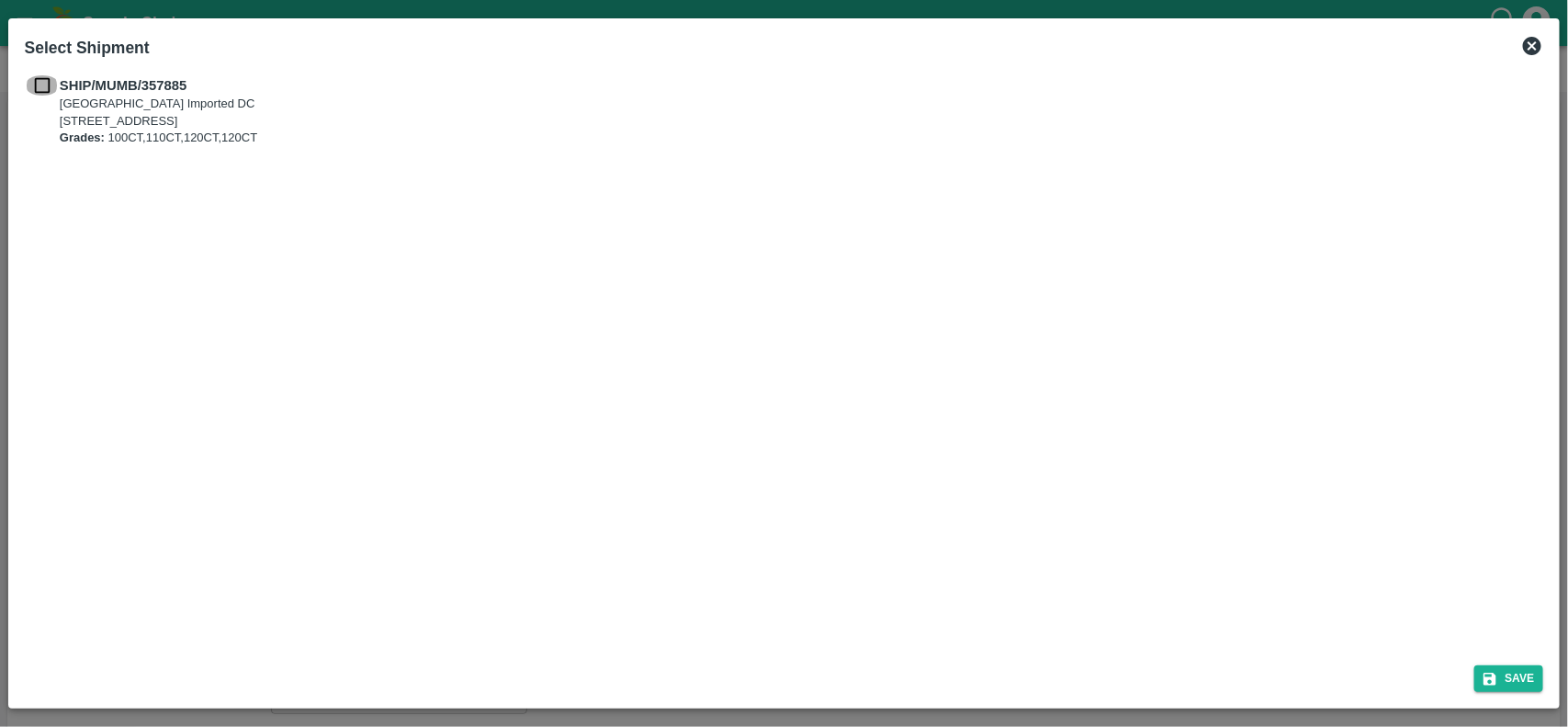
click at [49, 83] on input "checkbox" at bounding box center [42, 86] width 35 height 20
checkbox input "true"
click at [1509, 680] on button "Save" at bounding box center [1508, 678] width 70 height 27
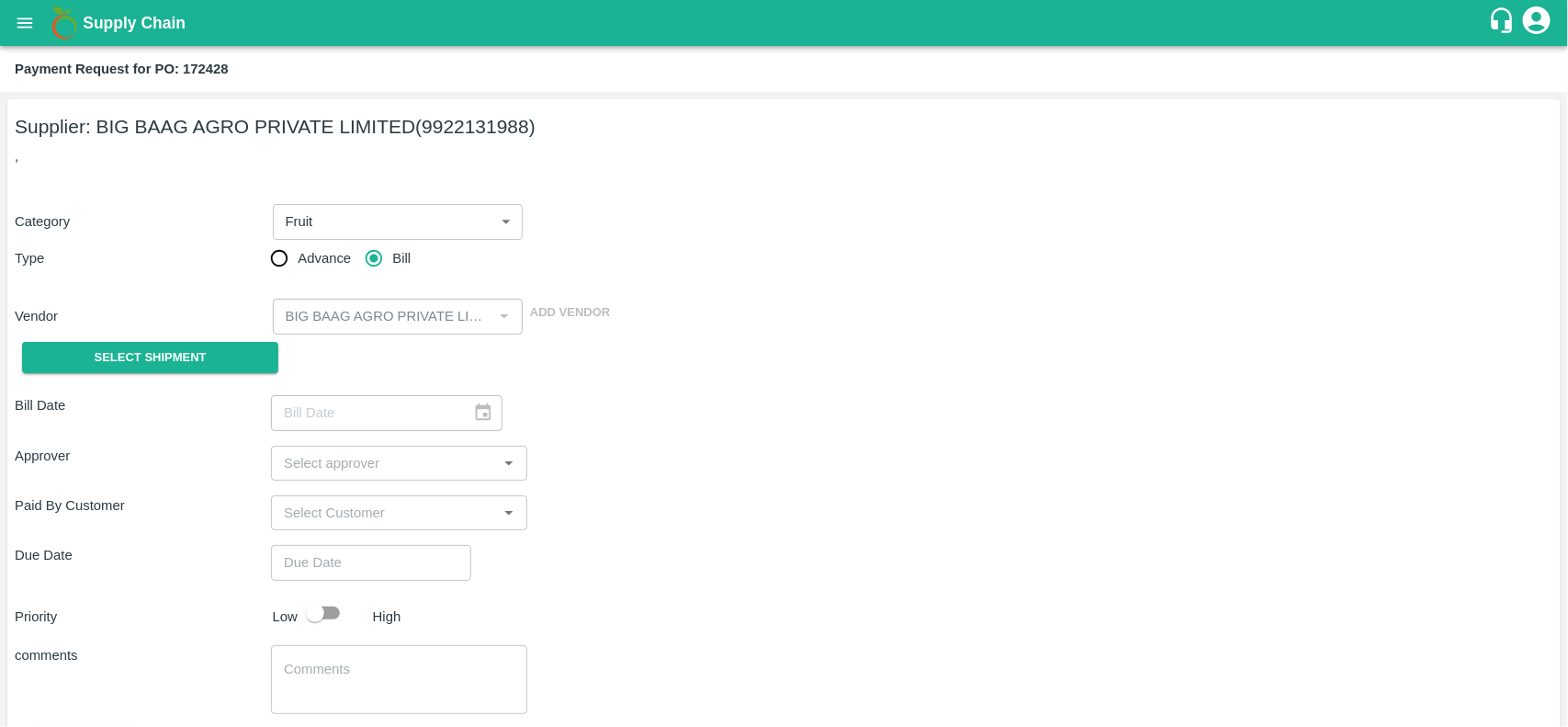
type input "29/08/2025"
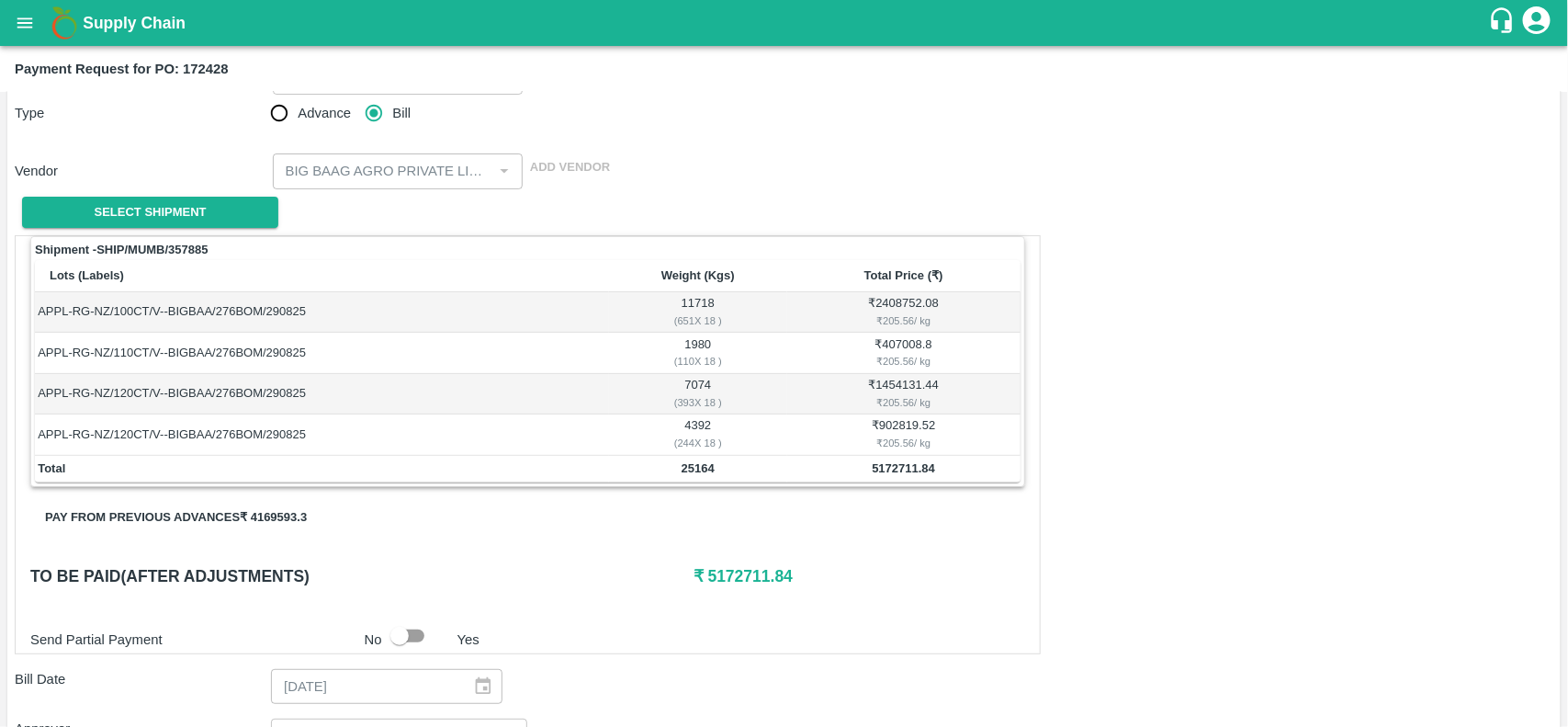
scroll to position [147, 0]
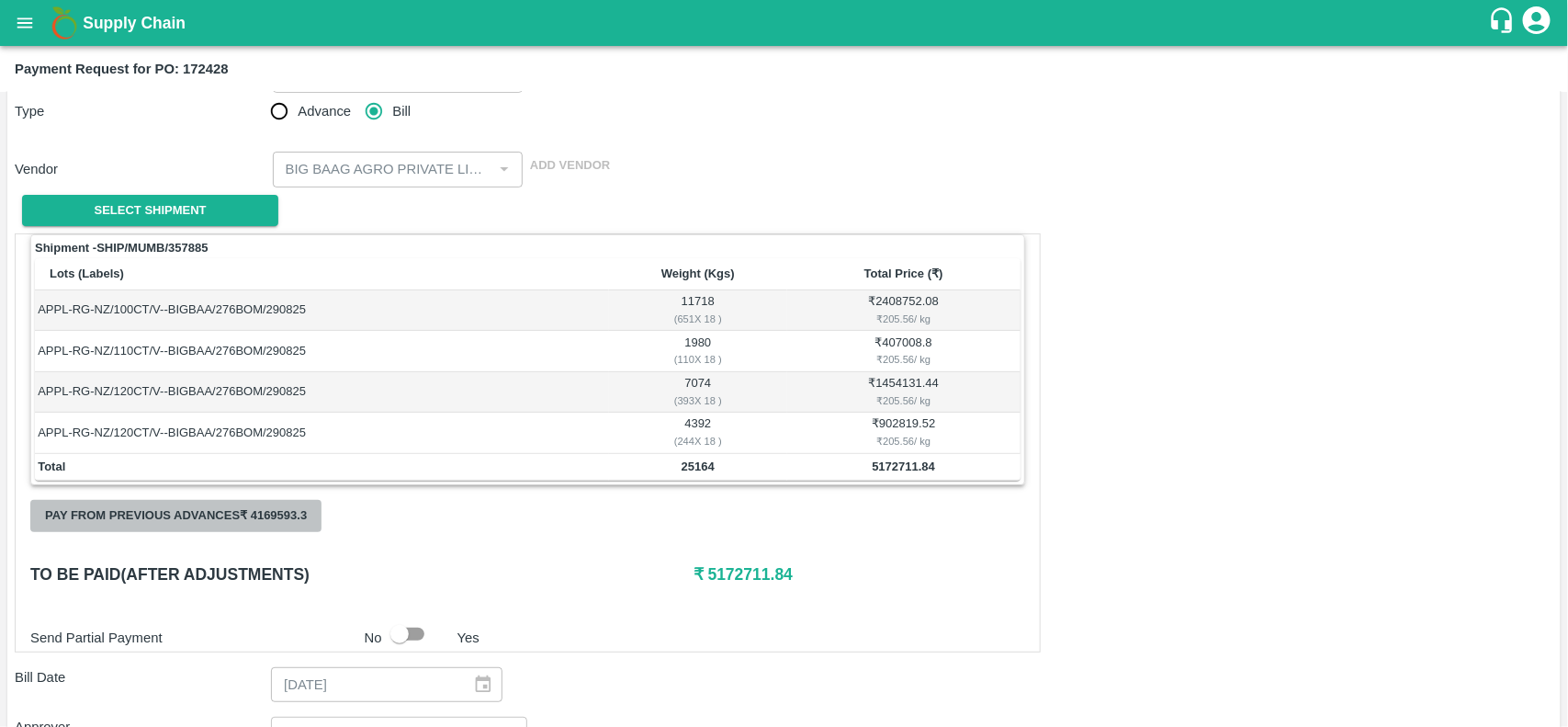
click at [272, 523] on button "Pay from previous advances ₹ 4169593.3" at bounding box center [175, 515] width 291 height 32
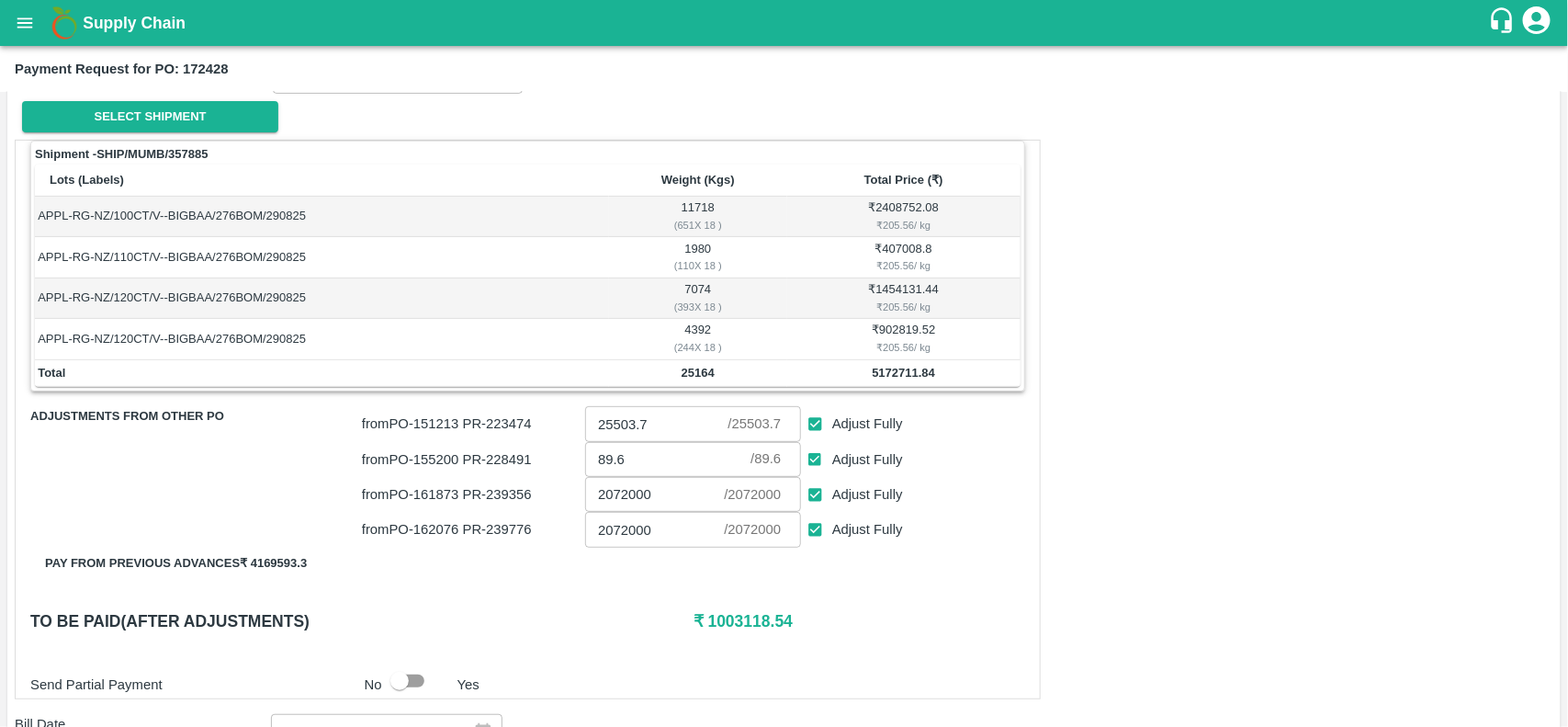
scroll to position [273, 0]
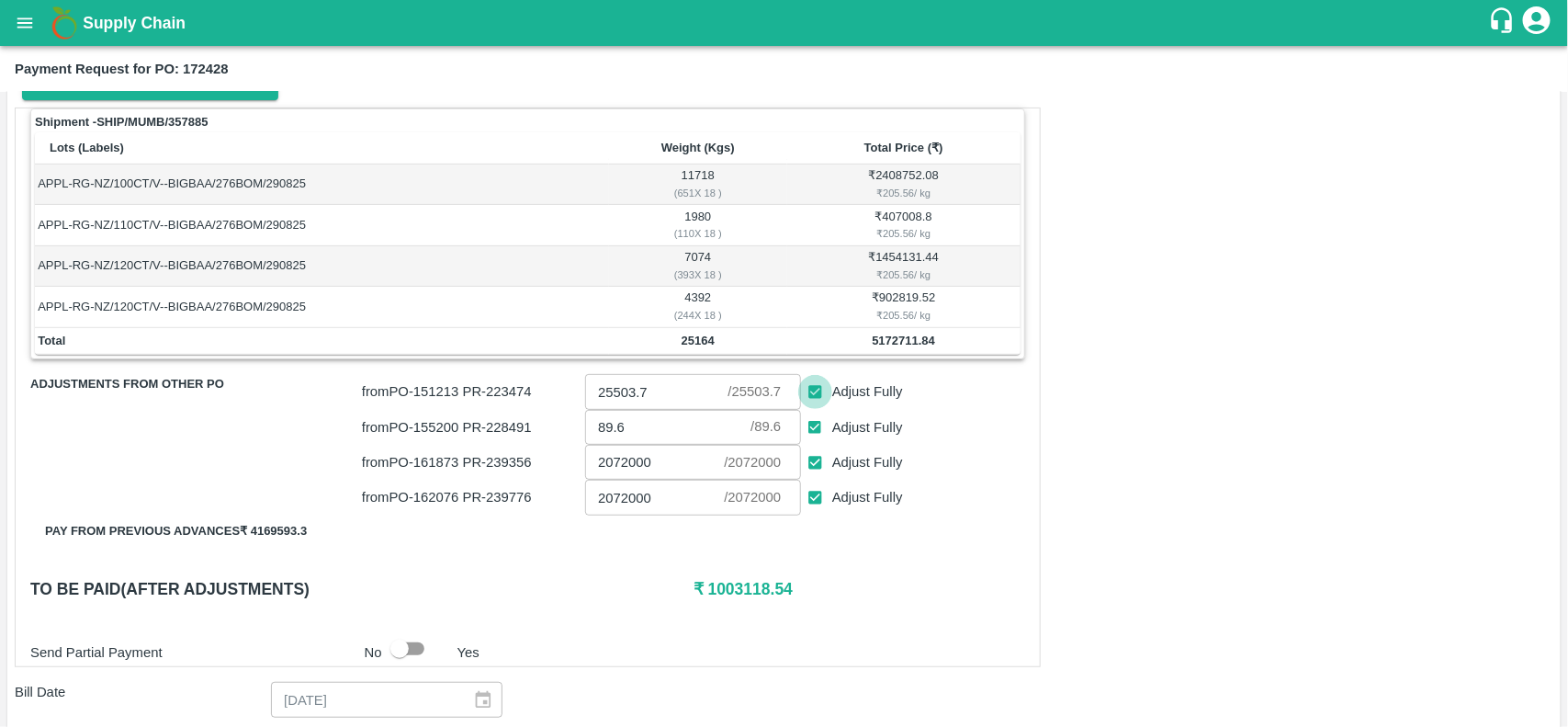
click at [806, 401] on input "Adjust Fully" at bounding box center [815, 392] width 34 height 34
checkbox input "false"
type input "0"
click at [817, 424] on input "Adjust Fully" at bounding box center [815, 428] width 34 height 34
checkbox input "false"
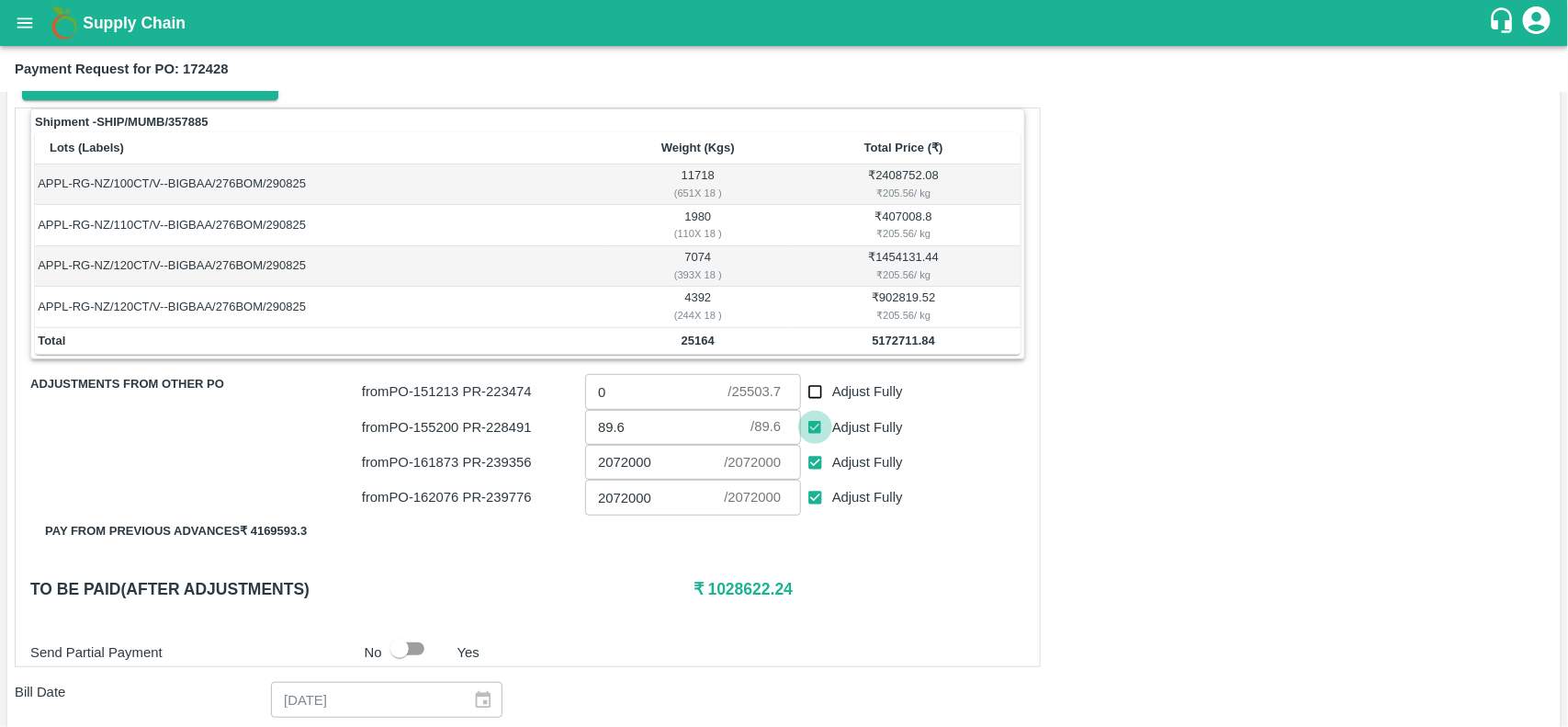
type input "0"
click at [823, 391] on input "Adjust Fully" at bounding box center [815, 392] width 34 height 34
checkbox input "true"
type input "25503.7"
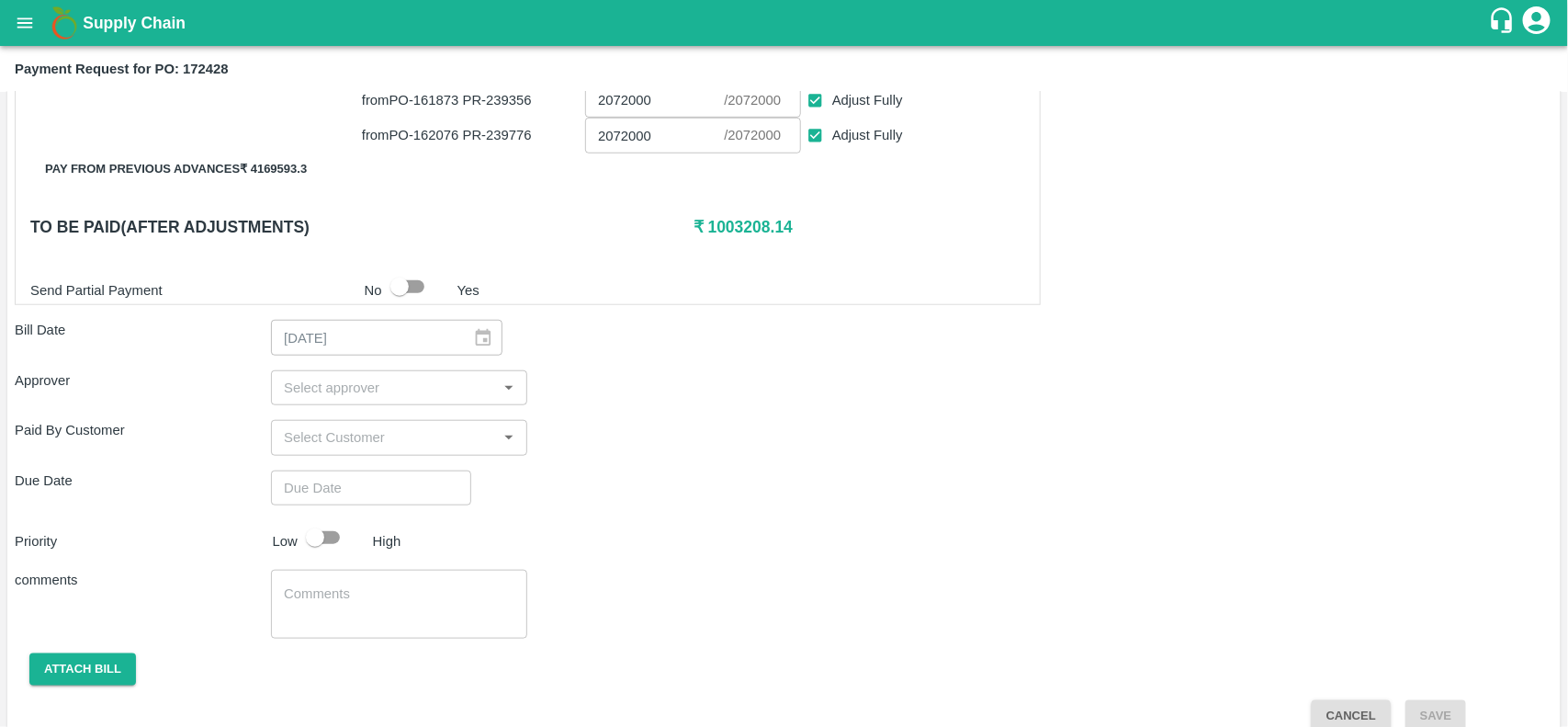
scroll to position [643, 0]
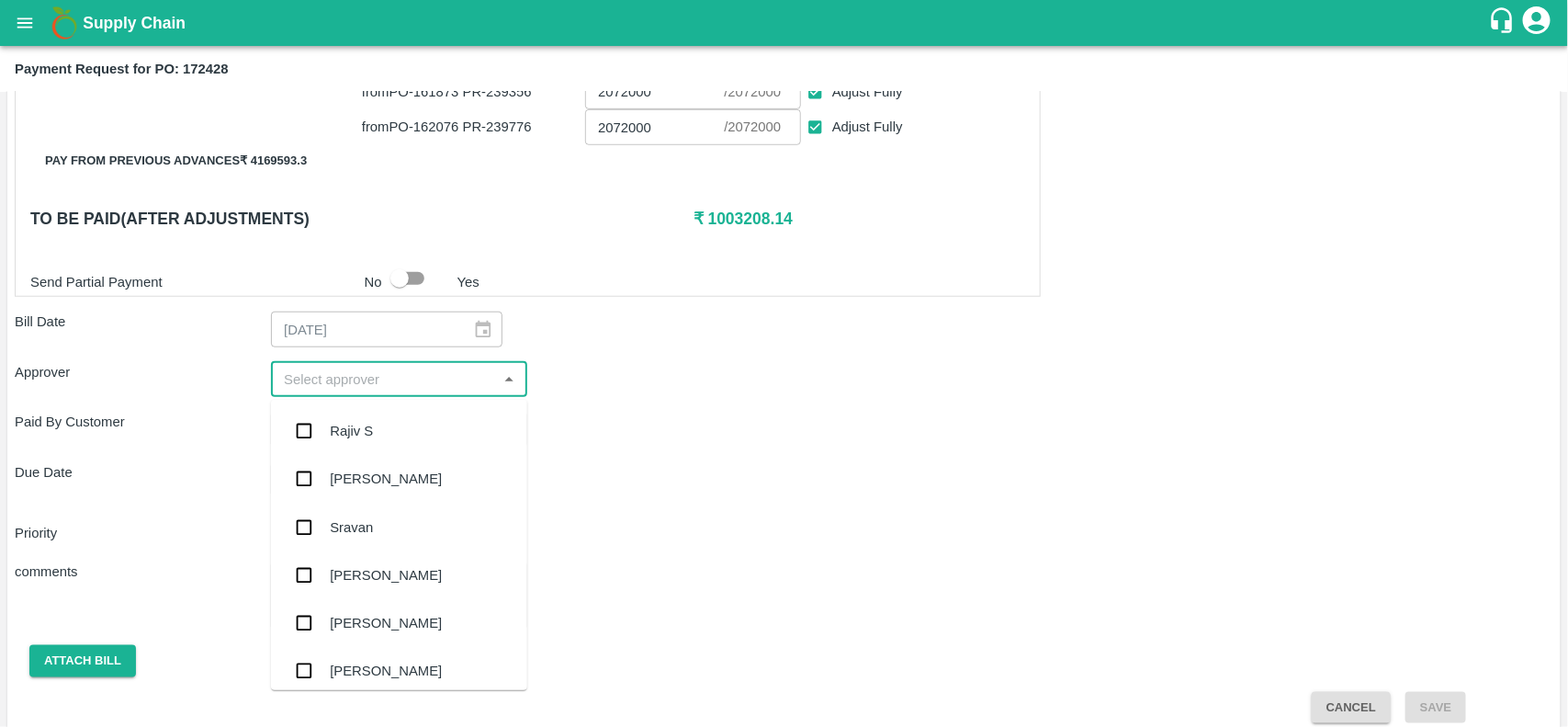
click at [427, 373] on input "input" at bounding box center [384, 379] width 215 height 24
type input "nee"
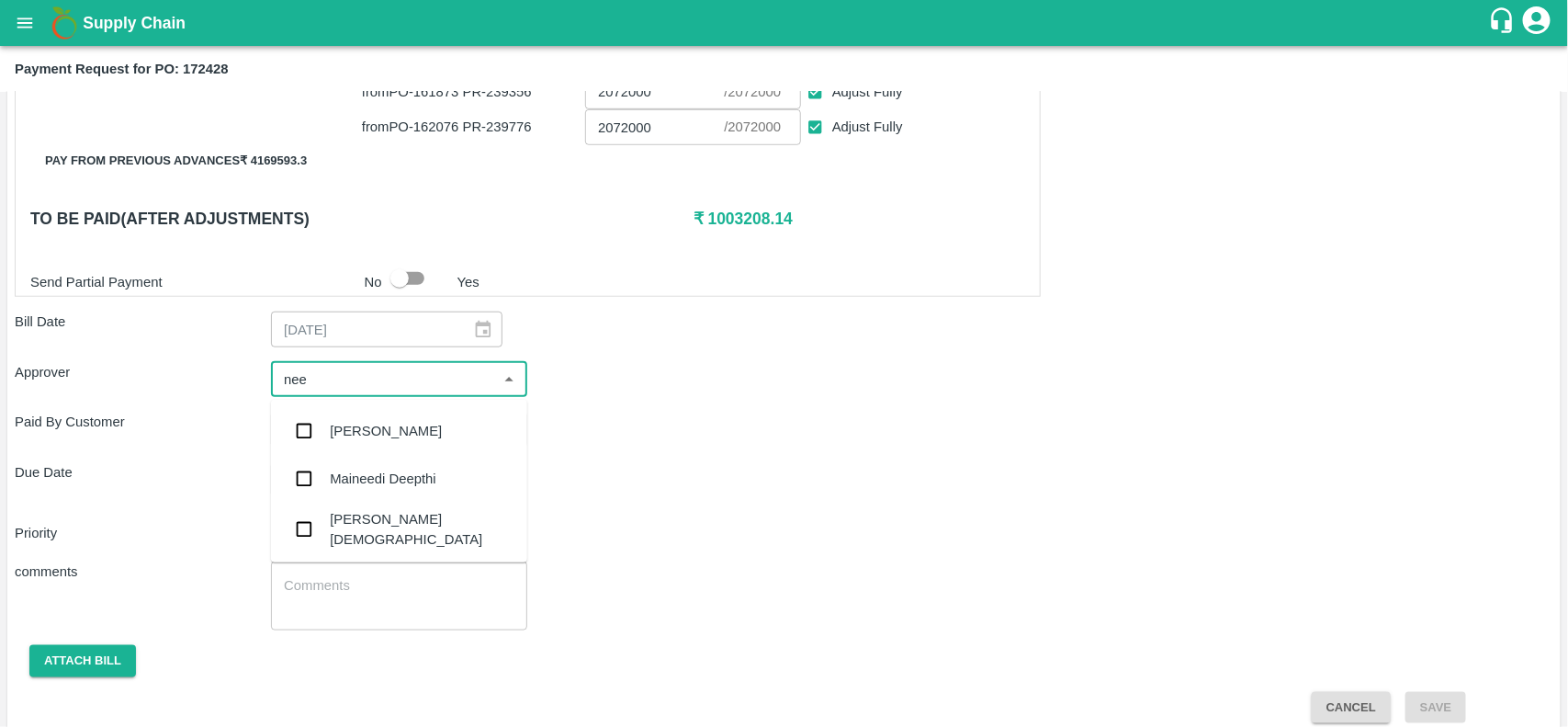
click at [354, 526] on div "[PERSON_NAME][DEMOGRAPHIC_DATA]" at bounding box center [422, 530] width 183 height 42
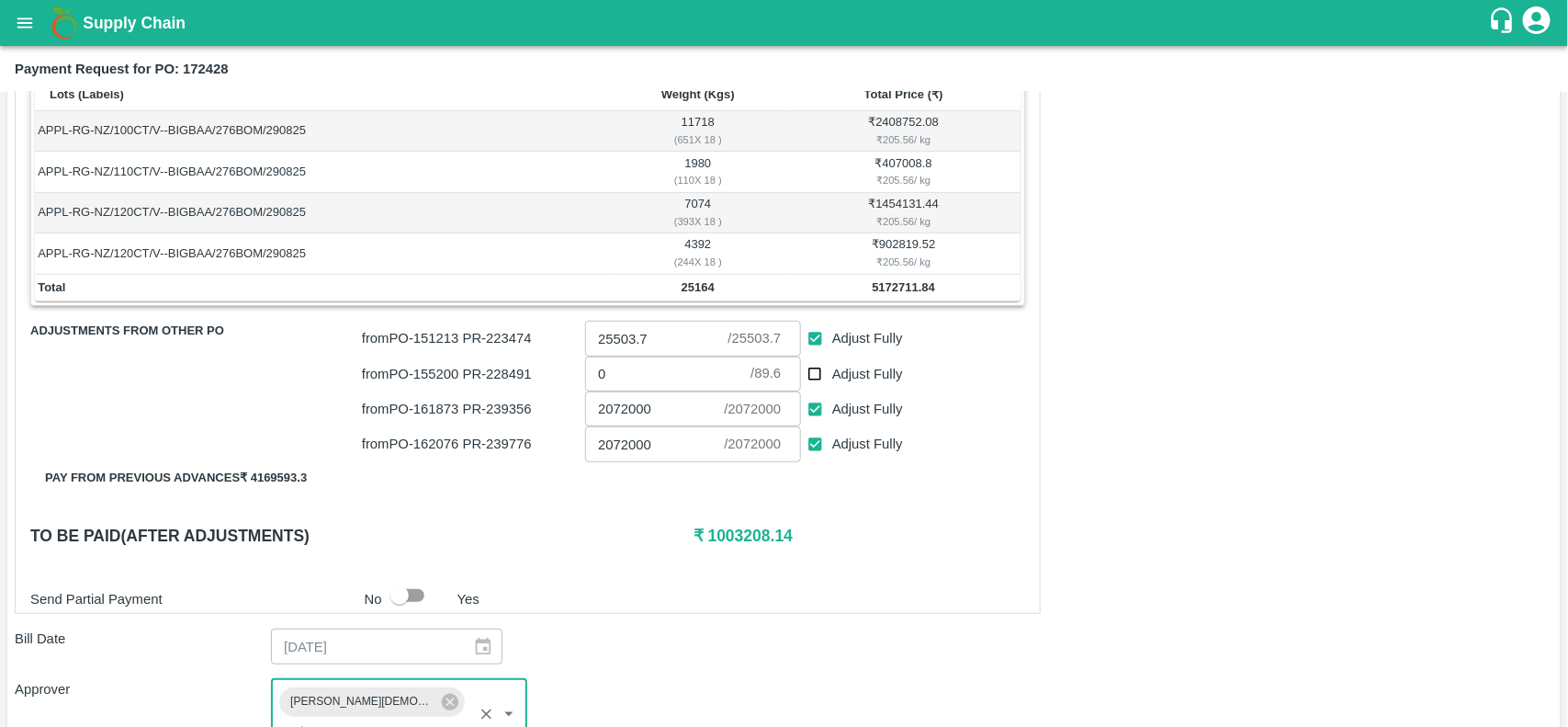
scroll to position [315, 0]
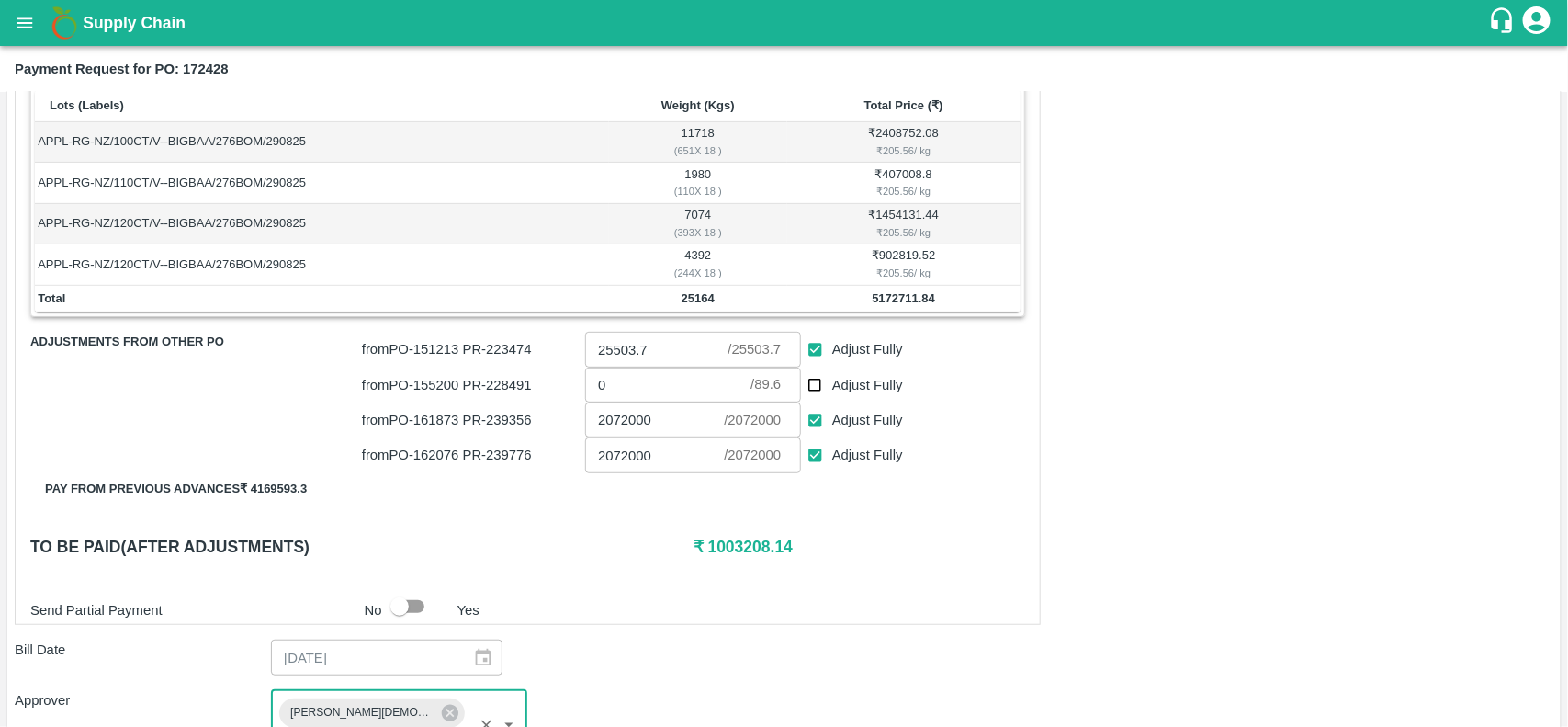
click at [205, 63] on b "Payment Request for PO: 172428" at bounding box center [121, 69] width 214 height 15
copy b "172428"
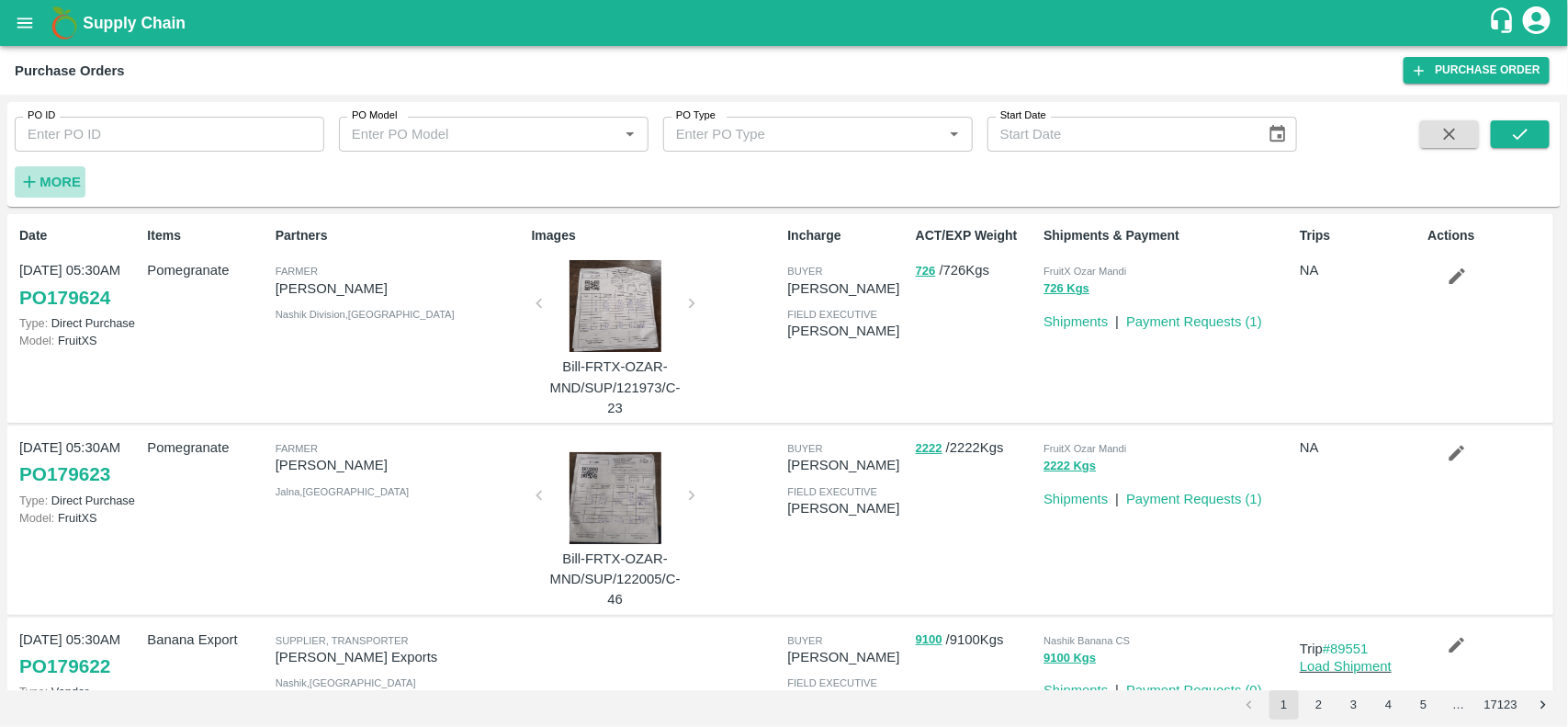
drag, startPoint x: 0, startPoint y: 0, endPoint x: 61, endPoint y: 185, distance: 194.8
click at [61, 185] on strong "More" at bounding box center [61, 181] width 42 height 15
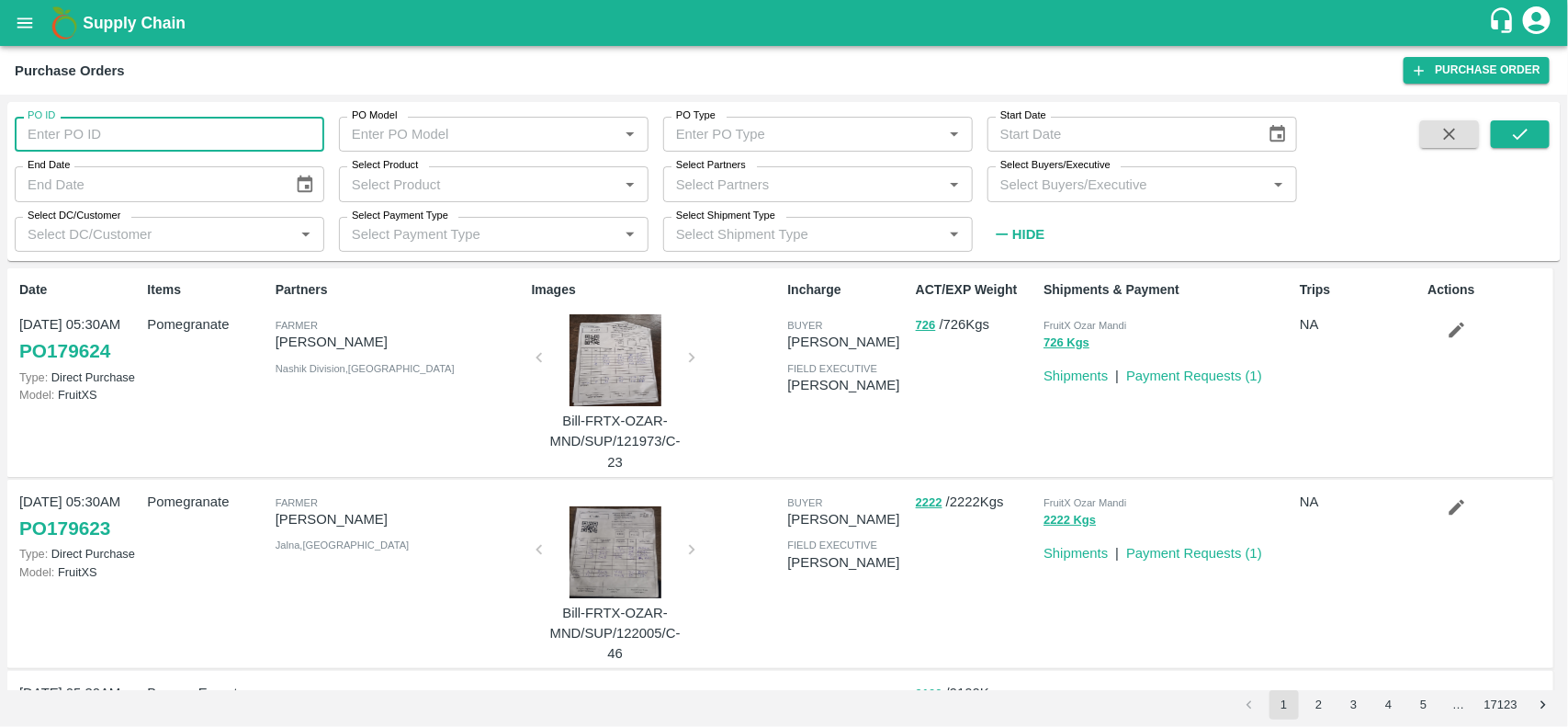
click at [67, 142] on input "PO ID" at bounding box center [169, 133] width 309 height 35
paste input "172428"
type input "172428"
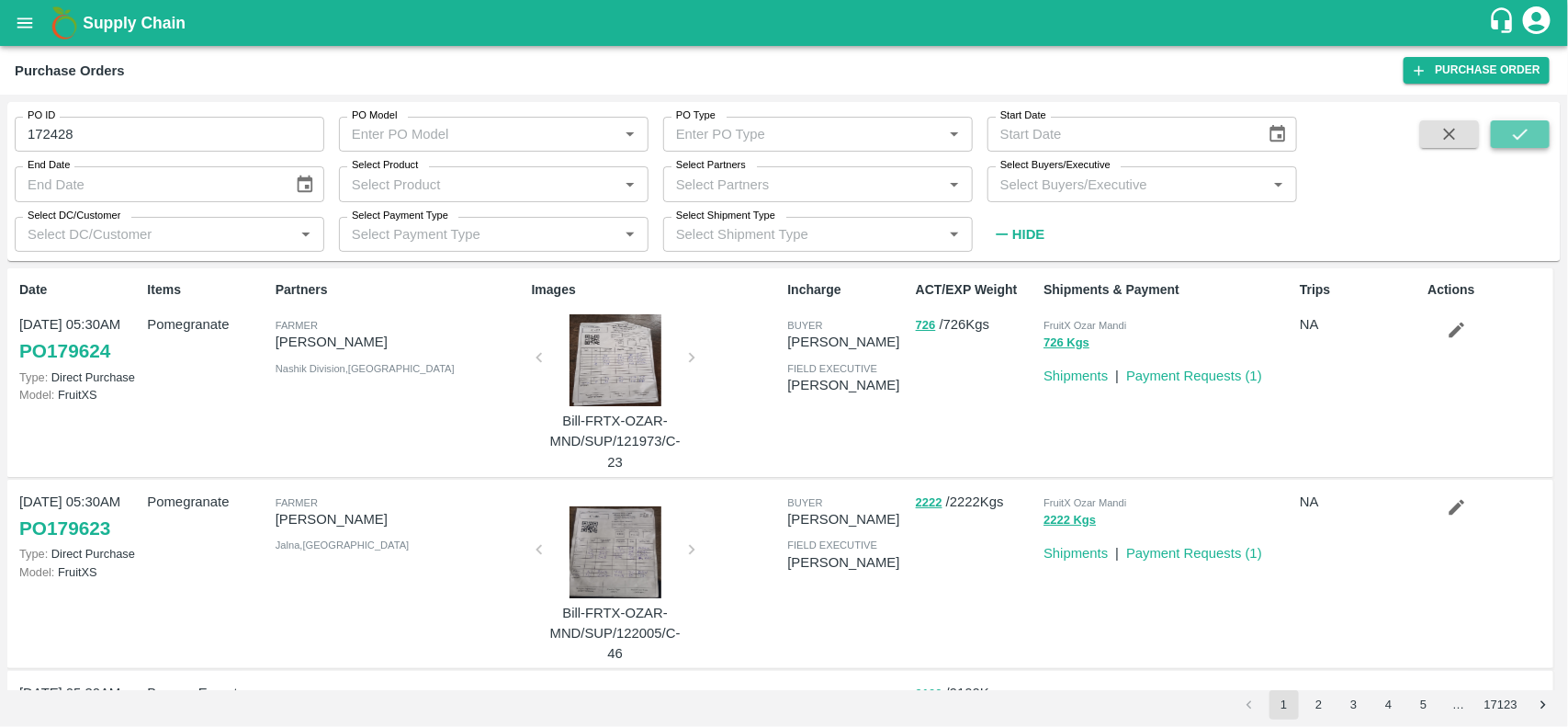
click at [1531, 143] on button "submit" at bounding box center [1519, 134] width 59 height 28
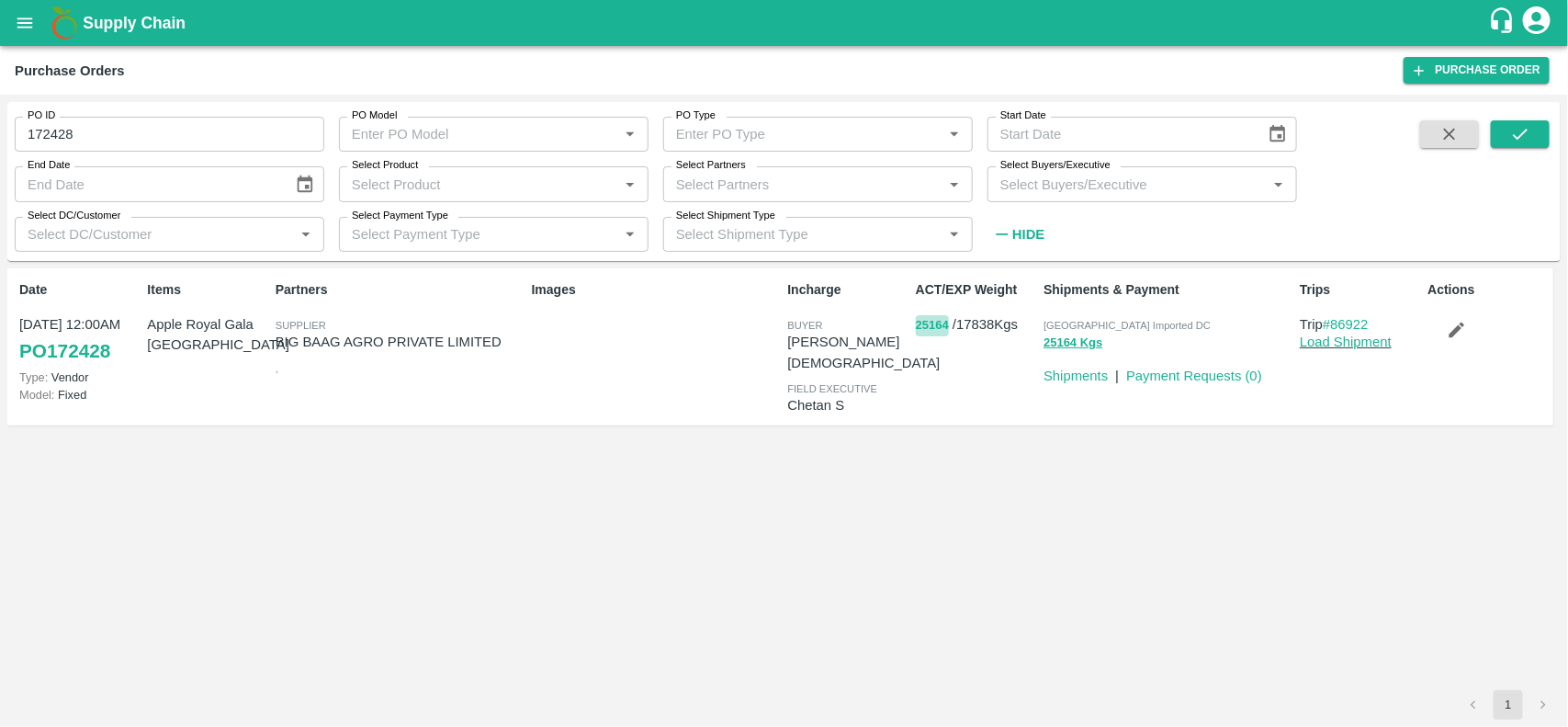
click at [931, 323] on button "25164" at bounding box center [932, 325] width 33 height 21
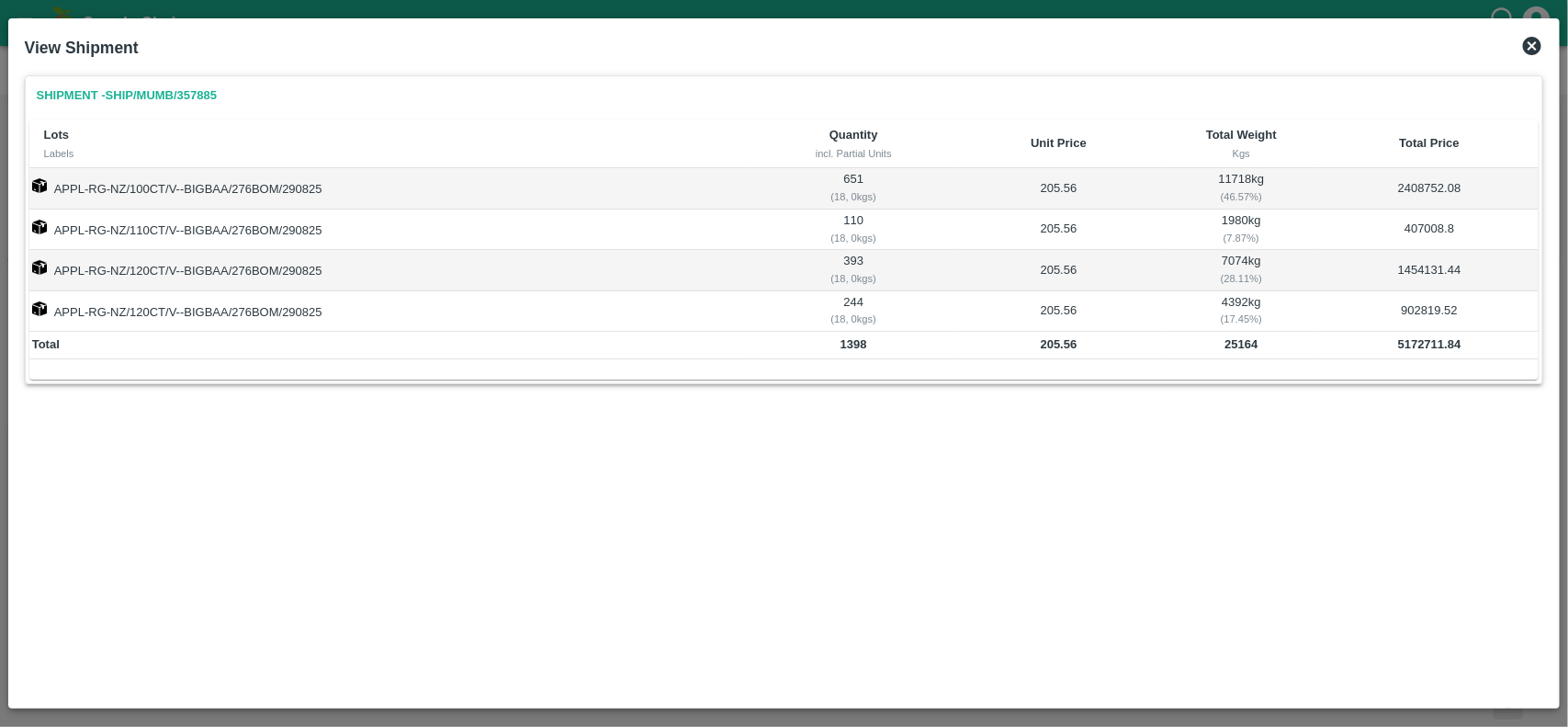
click at [1538, 32] on div "View Shipment" at bounding box center [784, 48] width 1533 height 41
click at [1533, 42] on icon at bounding box center [1531, 46] width 18 height 18
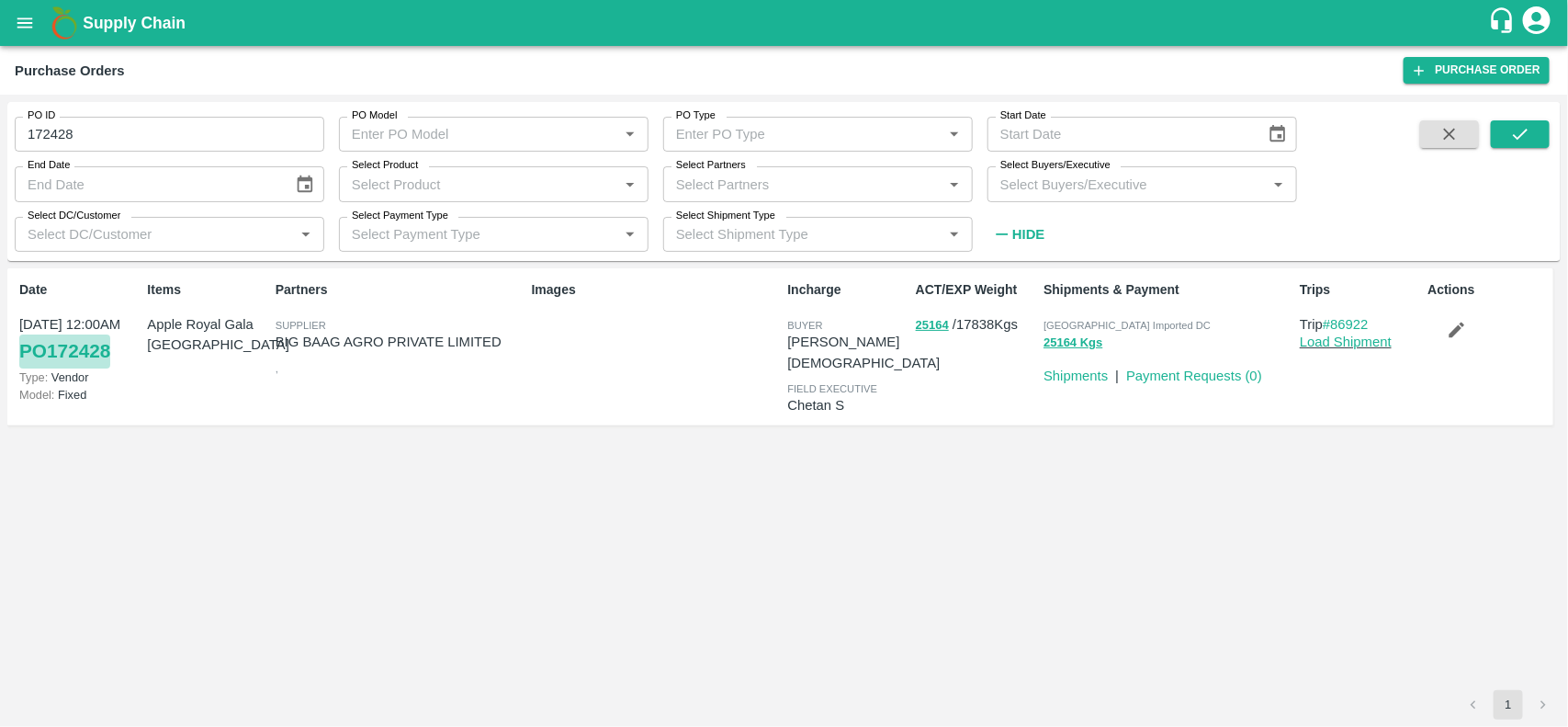
click at [72, 346] on link "PO 172428" at bounding box center [64, 350] width 90 height 33
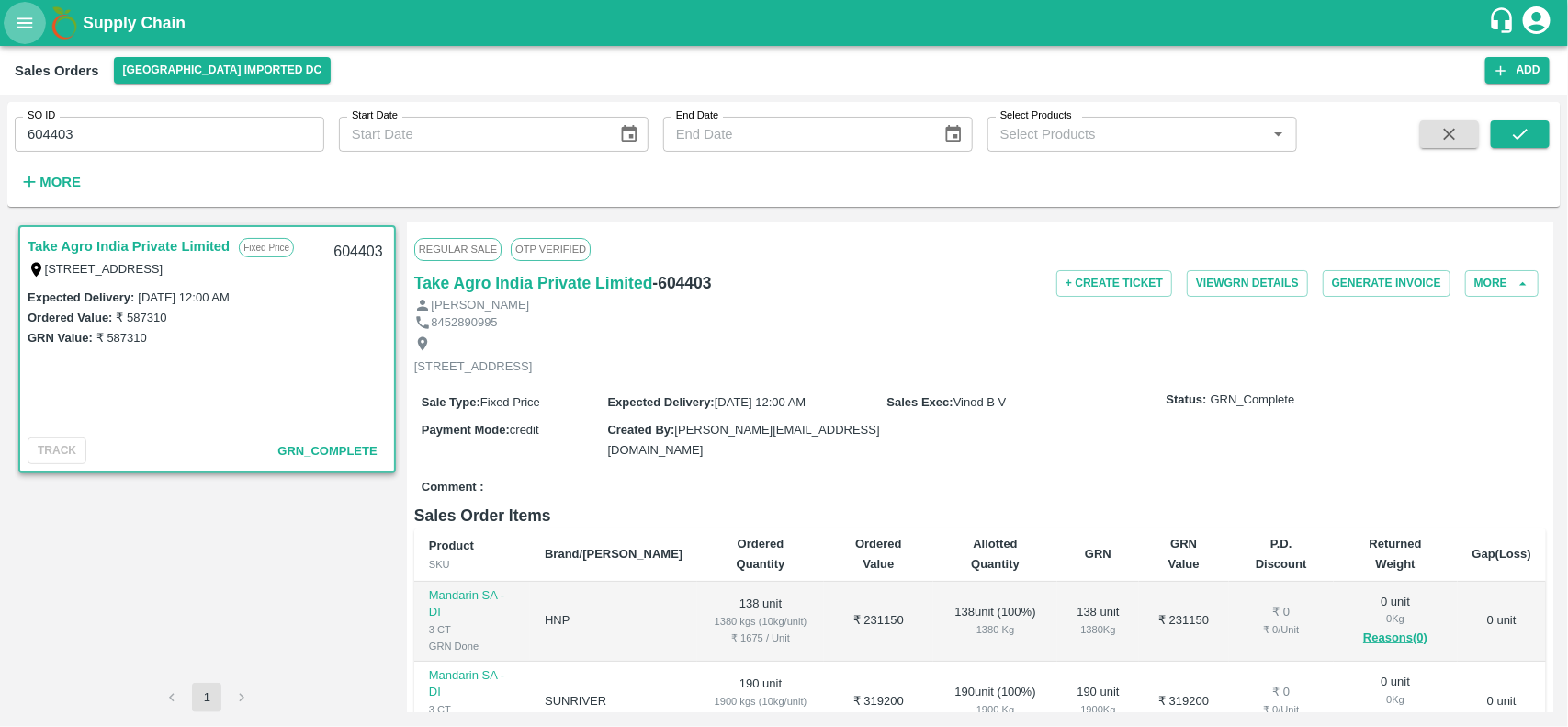
click at [19, 23] on icon "open drawer" at bounding box center [26, 23] width 16 height 10
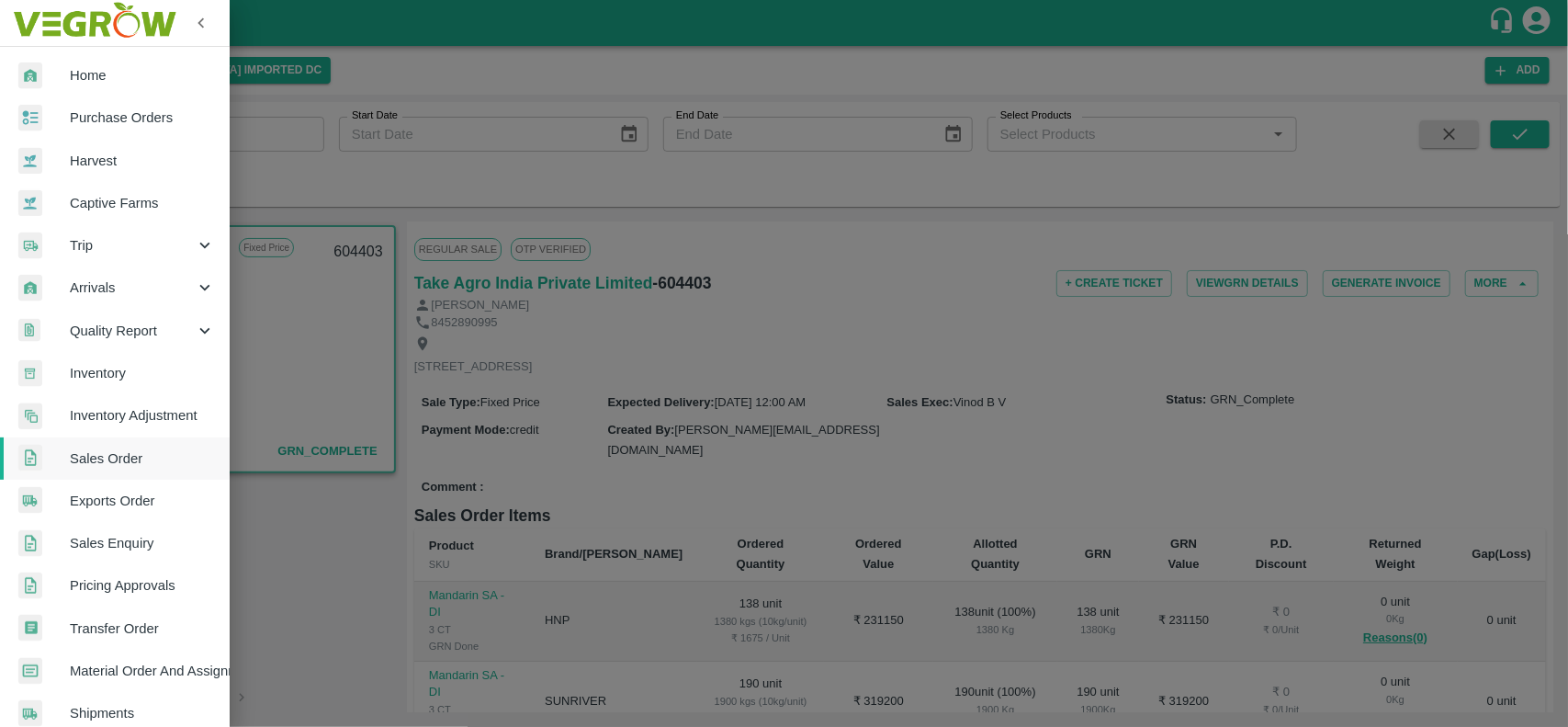
scroll to position [318, 0]
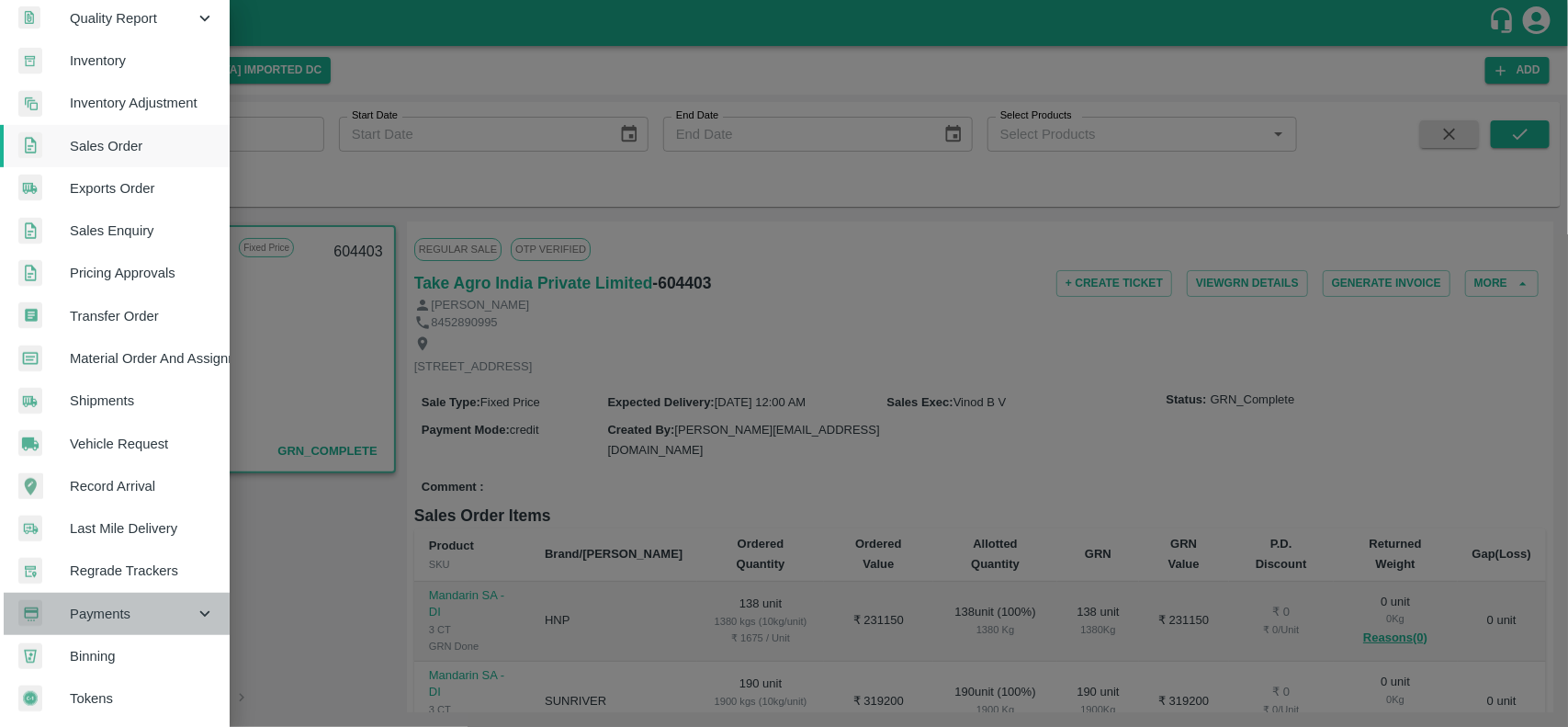
click at [116, 604] on span "Payments" at bounding box center [132, 614] width 125 height 20
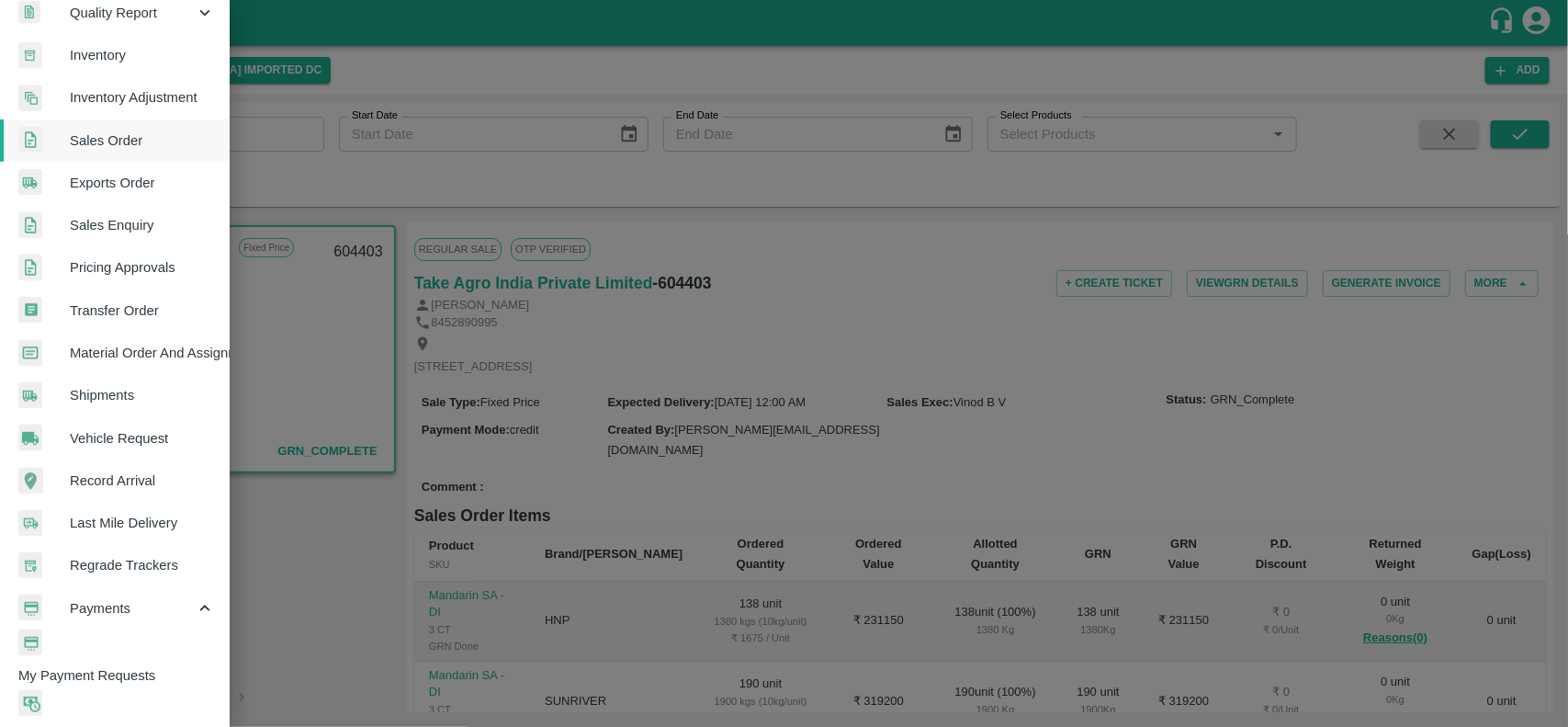
click at [129, 665] on span "My Payment Requests" at bounding box center [123, 675] width 211 height 20
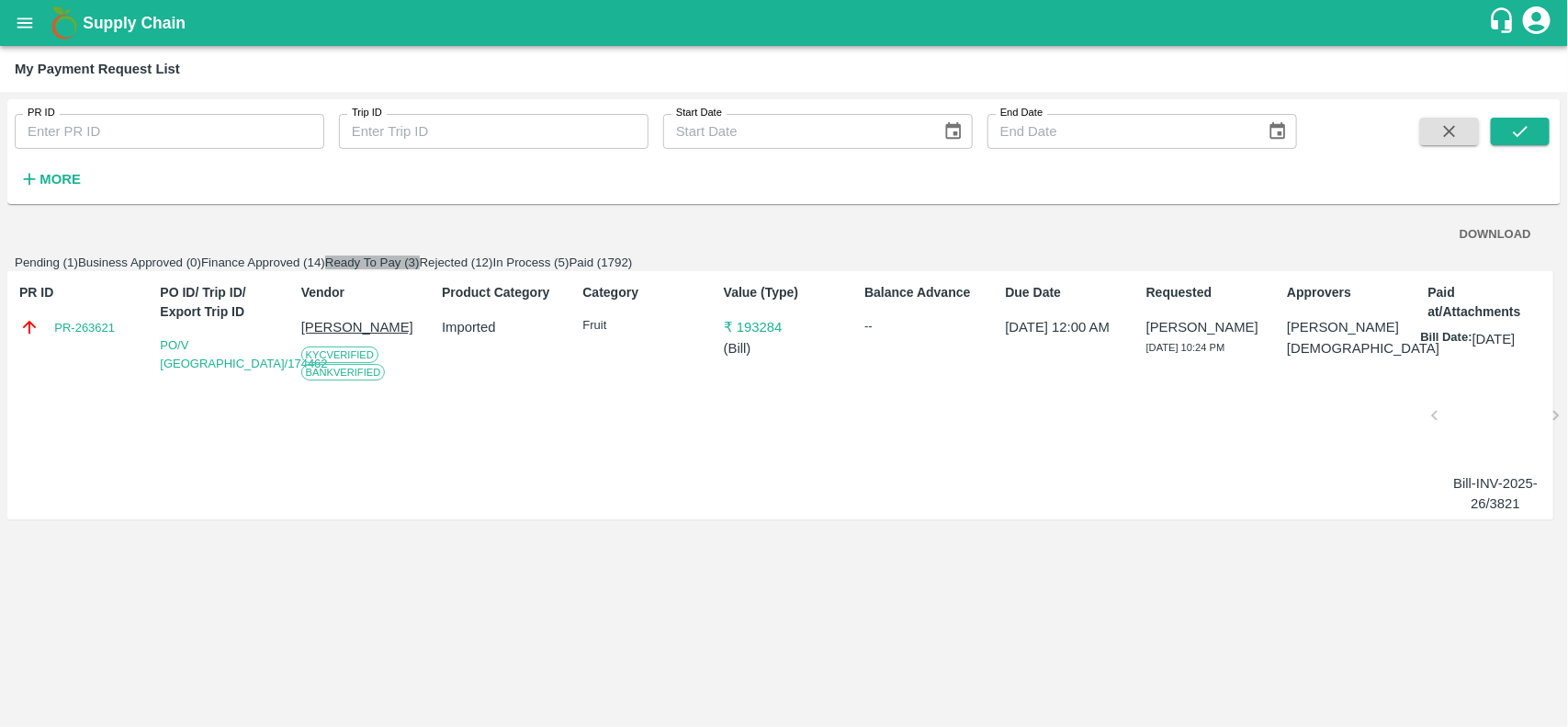
click at [420, 270] on button "Ready To Pay (3)" at bounding box center [372, 263] width 94 height 14
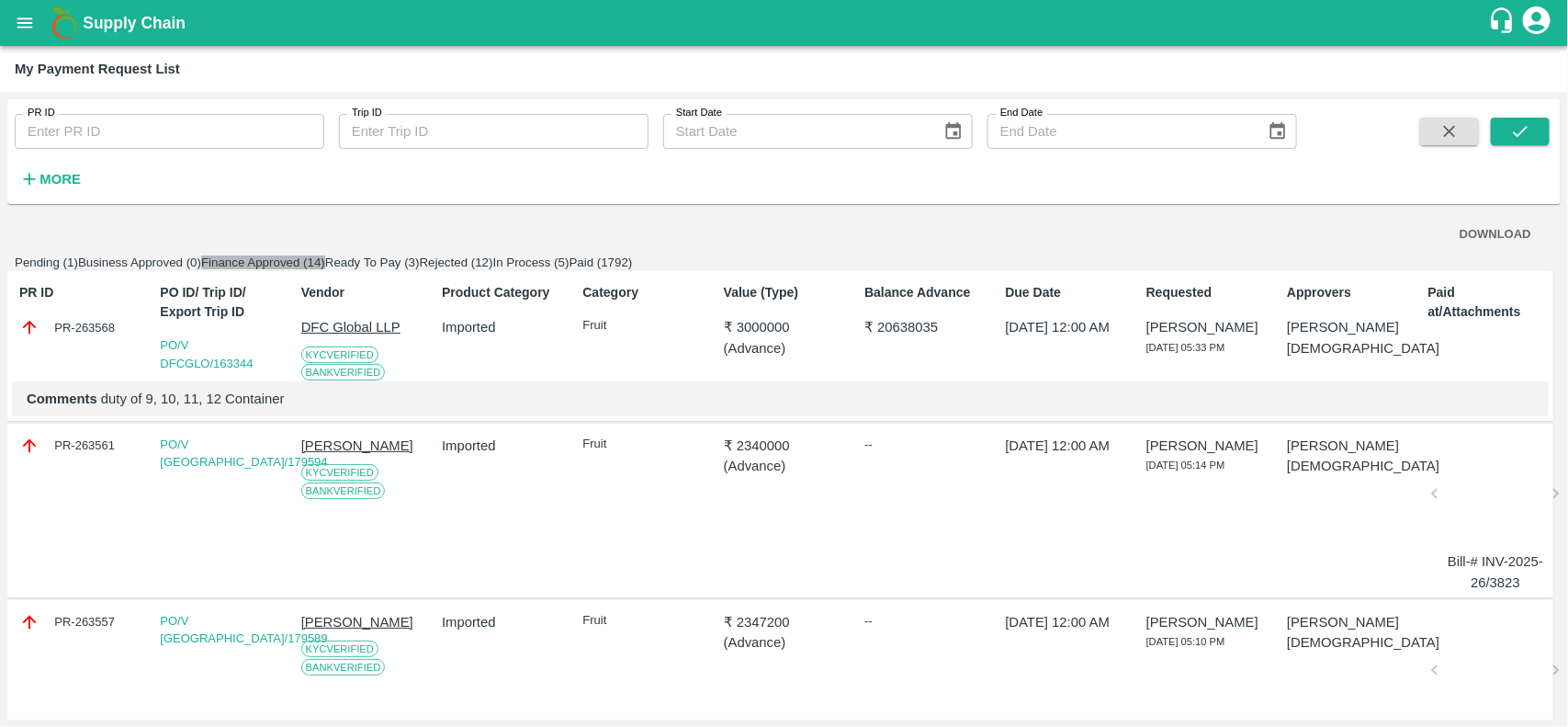
click at [325, 267] on button "Finance Approved (14)" at bounding box center [262, 263] width 124 height 14
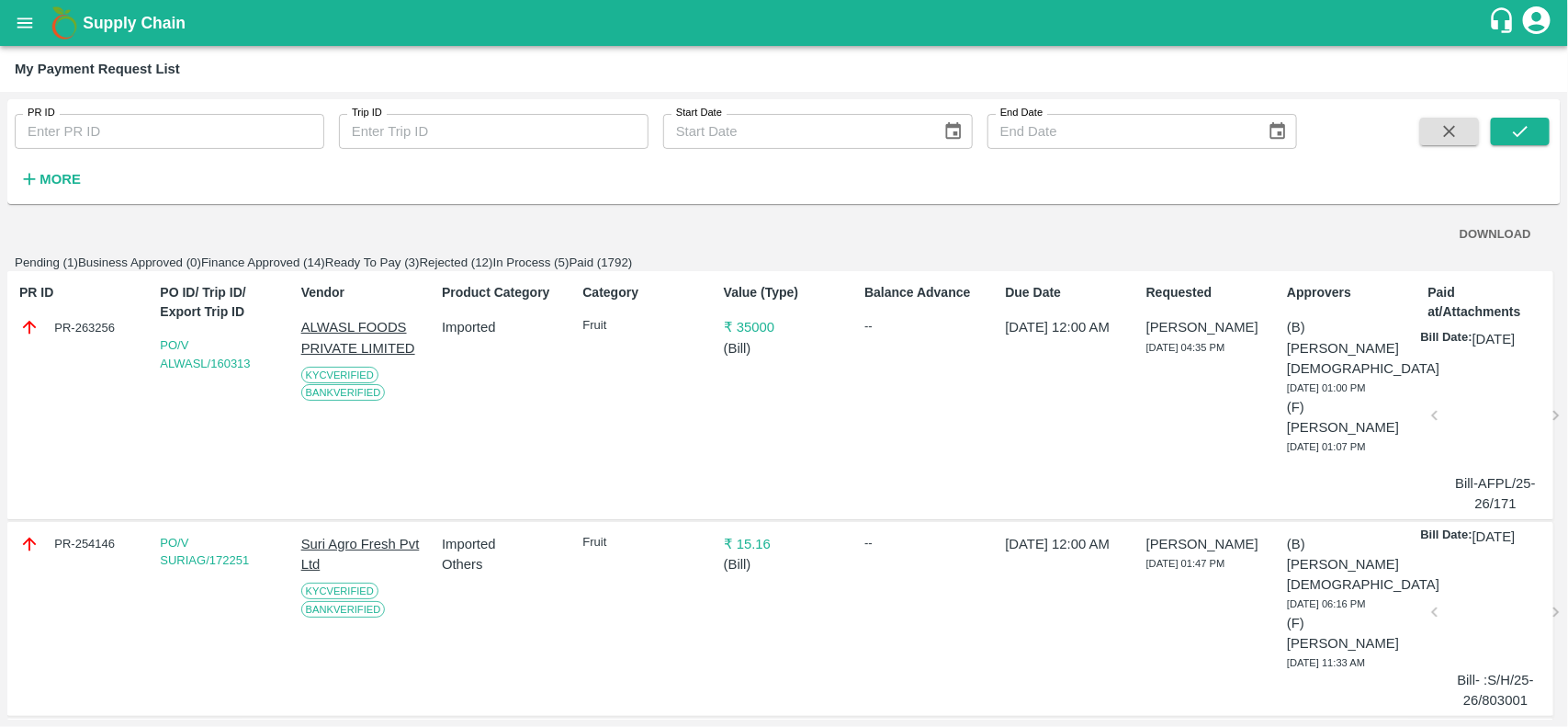
click at [103, 337] on div "PR-263256" at bounding box center [79, 327] width 120 height 20
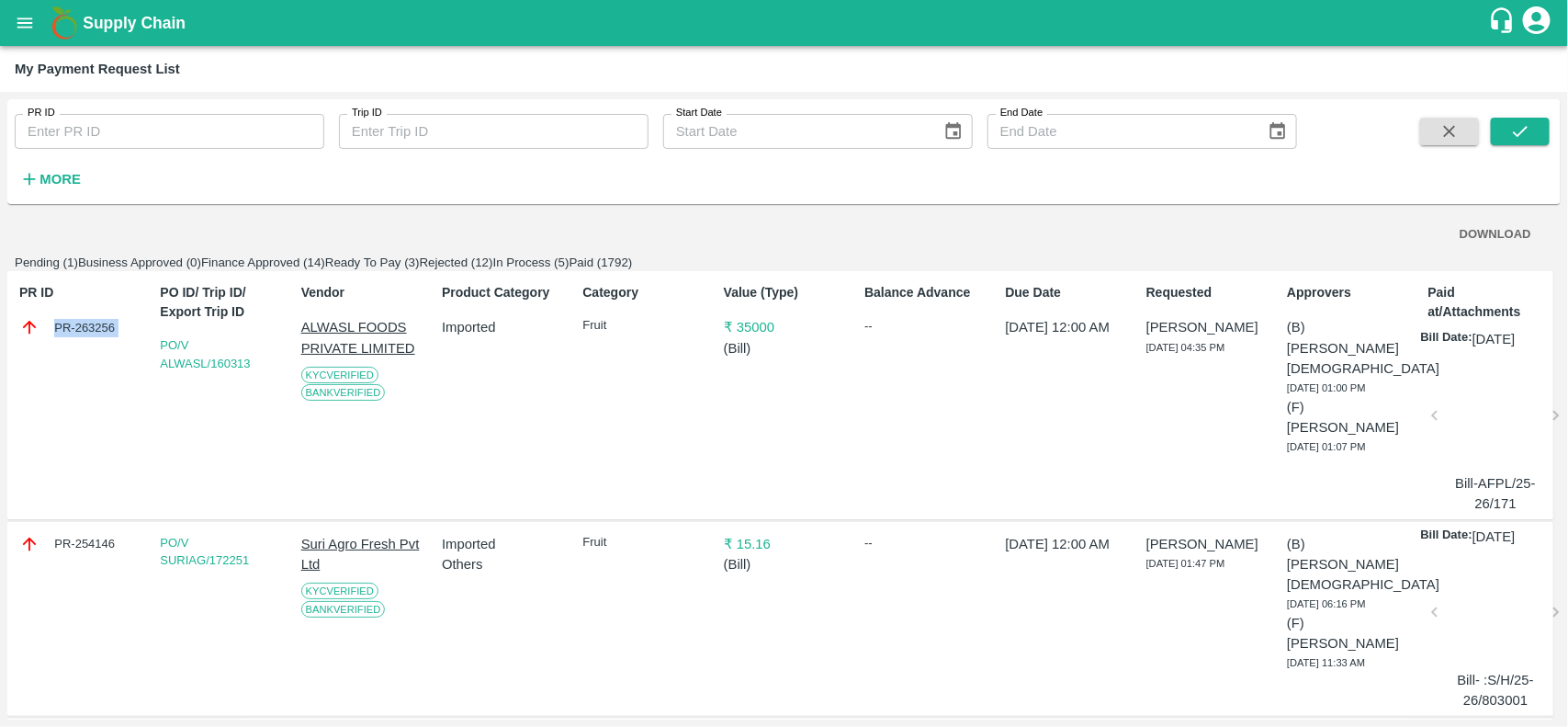
click at [103, 337] on div "PR-263256" at bounding box center [79, 327] width 120 height 20
